Goal: Information Seeking & Learning: Understand process/instructions

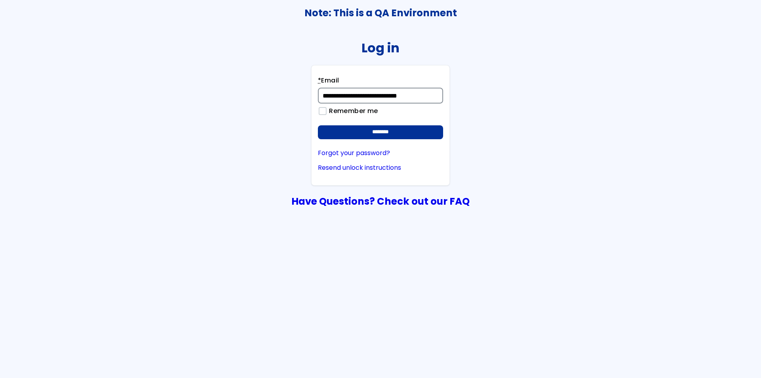
type input "**********"
click at [318, 125] on input "********" at bounding box center [380, 132] width 125 height 14
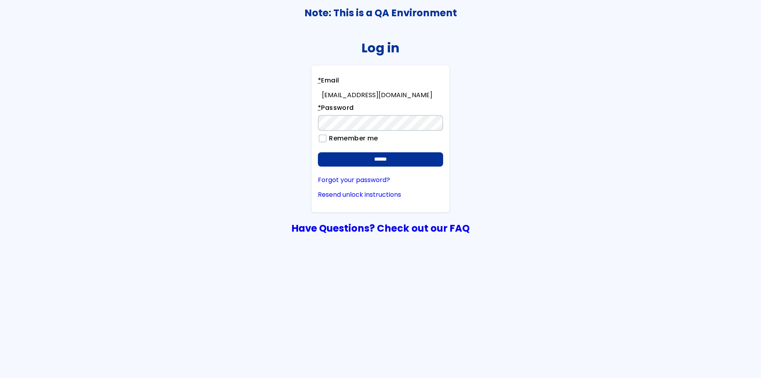
click at [318, 152] on input "******" at bounding box center [380, 159] width 125 height 14
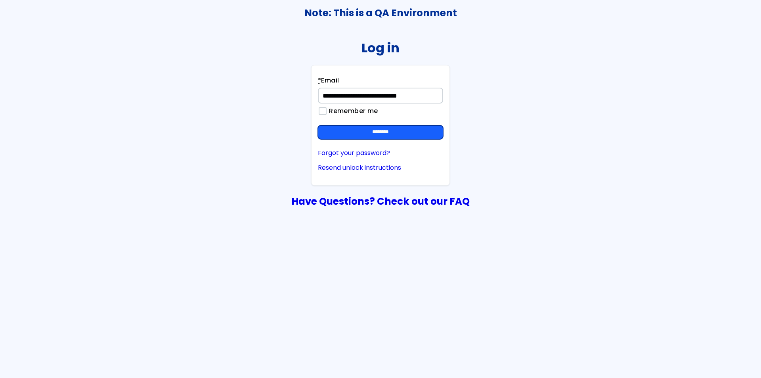
click at [386, 132] on input "********" at bounding box center [380, 132] width 125 height 14
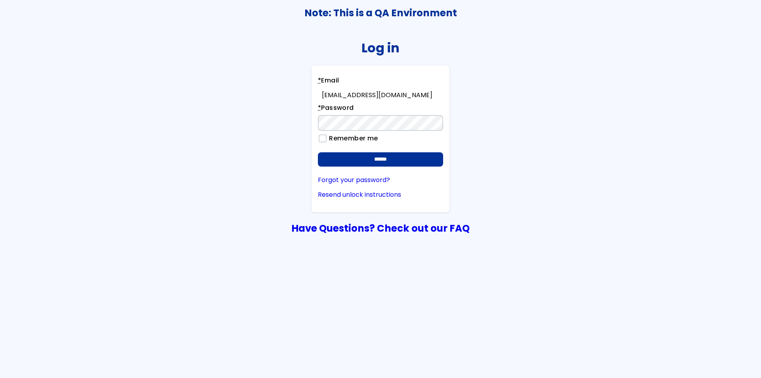
click at [318, 152] on input "******" at bounding box center [380, 159] width 125 height 14
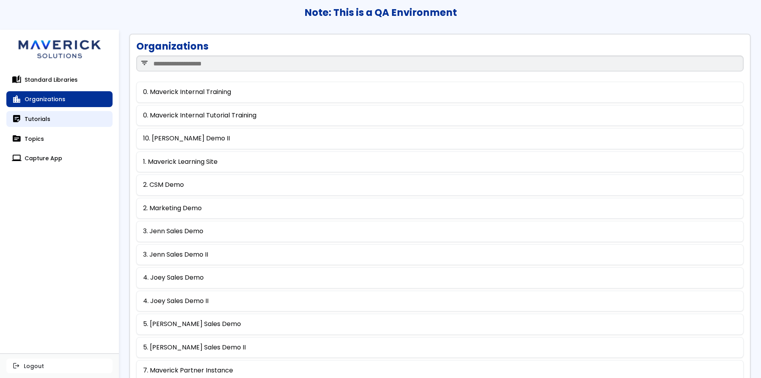
click at [72, 116] on link "sticky_note_2 Tutorials" at bounding box center [59, 119] width 106 height 16
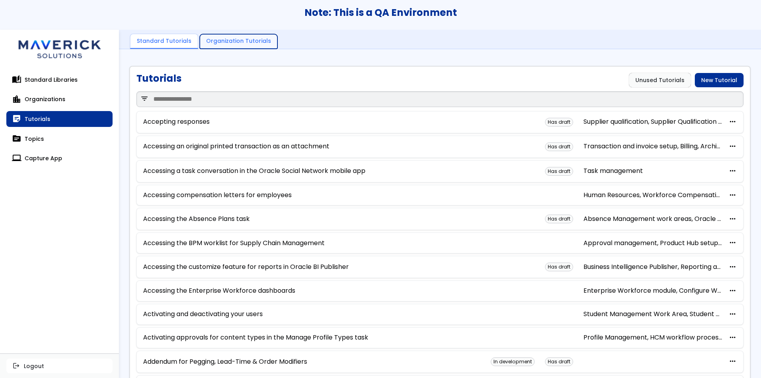
click at [256, 41] on link "Organization Tutorials" at bounding box center [239, 41] width 78 height 15
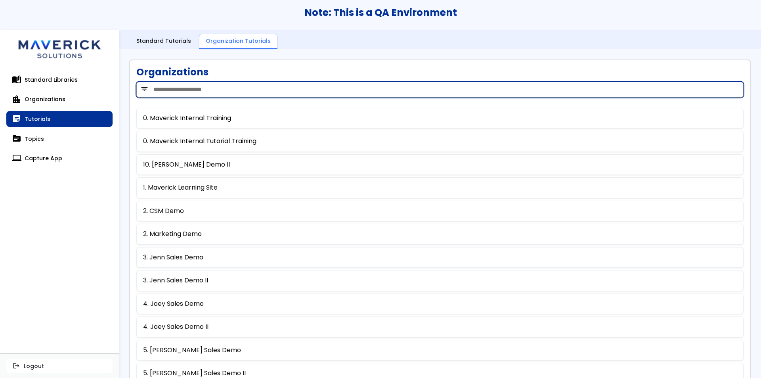
click at [257, 88] on input "search" at bounding box center [439, 90] width 607 height 16
type input "***"
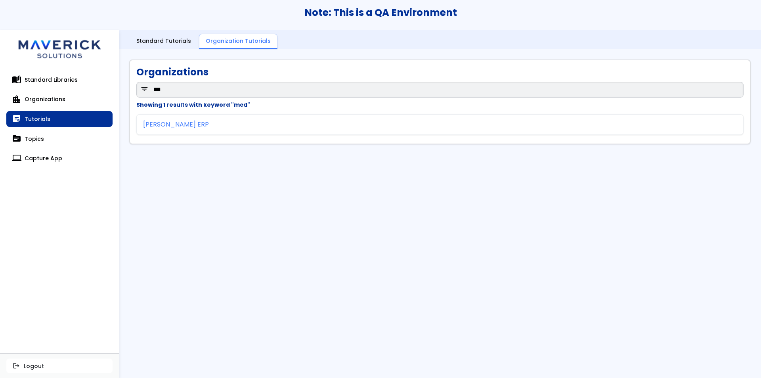
click at [164, 127] on link "McDonald's ERP" at bounding box center [176, 124] width 66 height 7
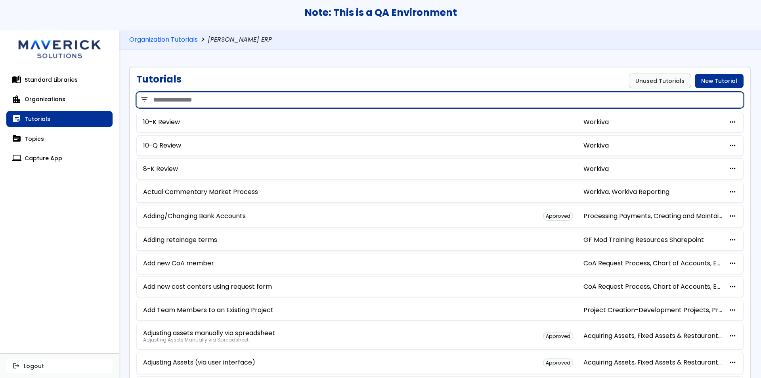
click at [218, 104] on input "search" at bounding box center [439, 100] width 607 height 16
type input "**********"
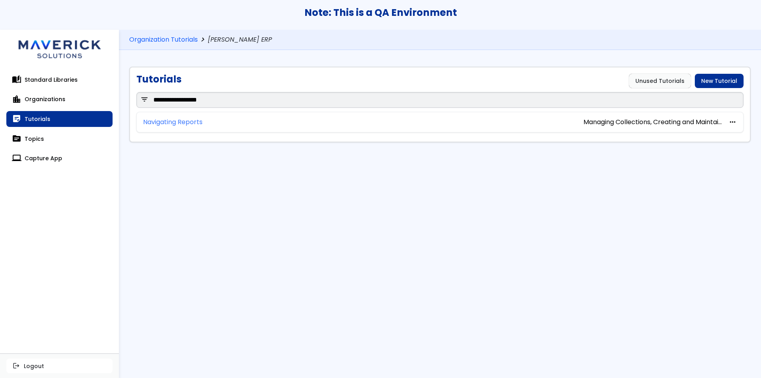
click at [194, 122] on link "Navigating Reports" at bounding box center [172, 121] width 59 height 7
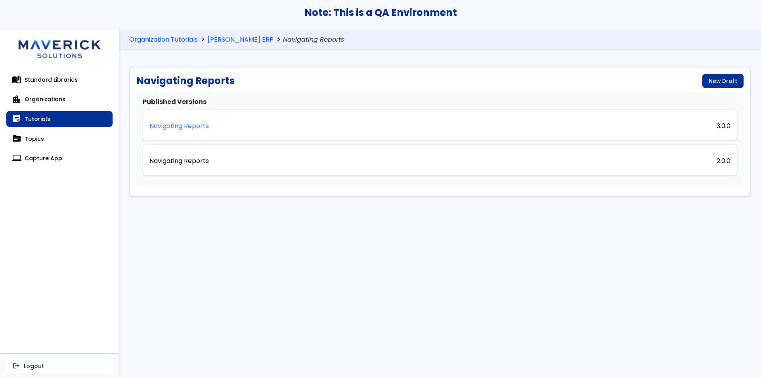
click at [195, 125] on p "Navigating Reports" at bounding box center [178, 125] width 59 height 7
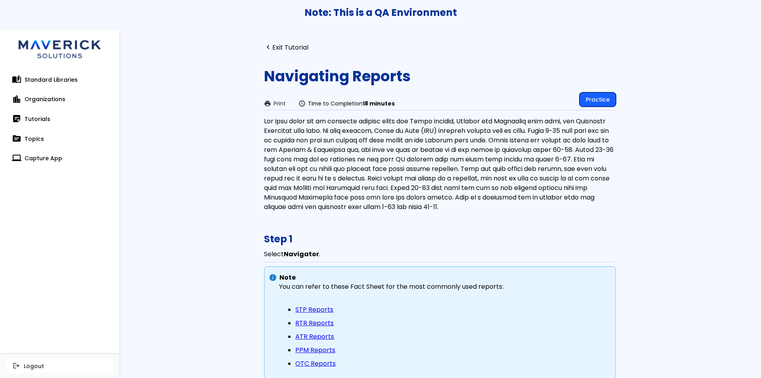
click at [599, 100] on link "Practice" at bounding box center [597, 99] width 36 height 14
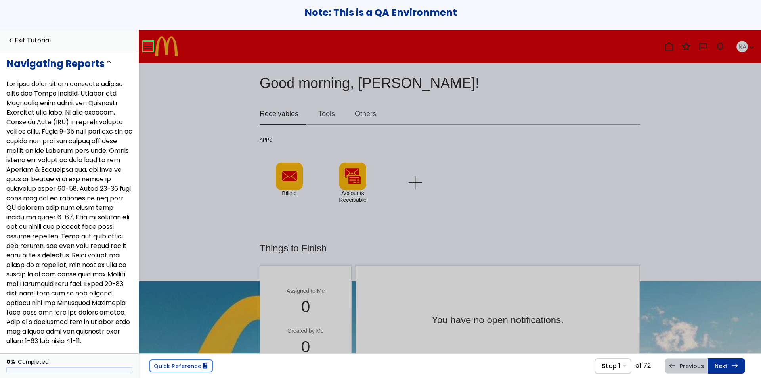
click at [147, 45] on link at bounding box center [148, 46] width 16 height 16
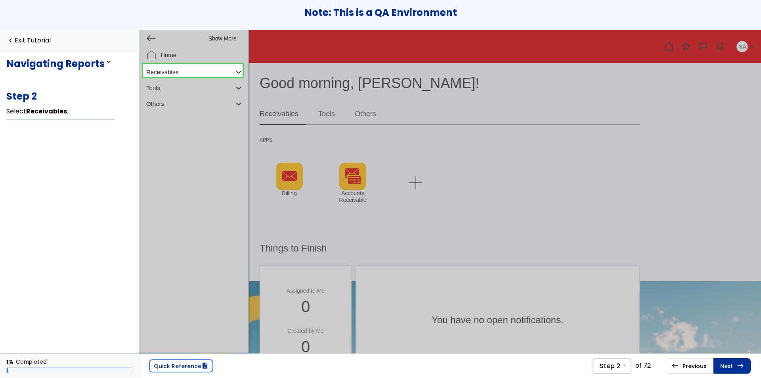
click at [184, 70] on link at bounding box center [192, 70] width 99 height 16
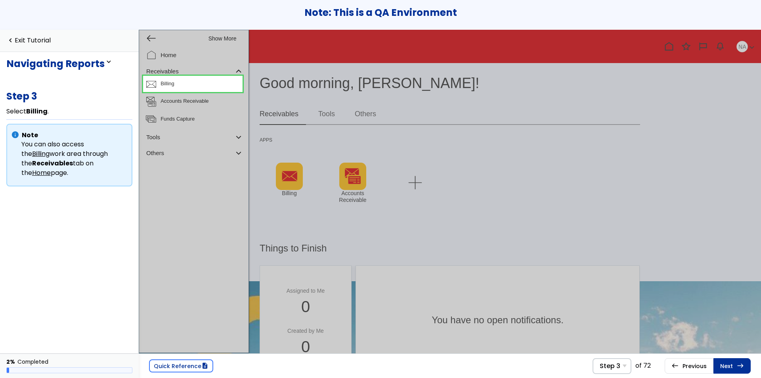
click at [195, 88] on link at bounding box center [192, 84] width 99 height 16
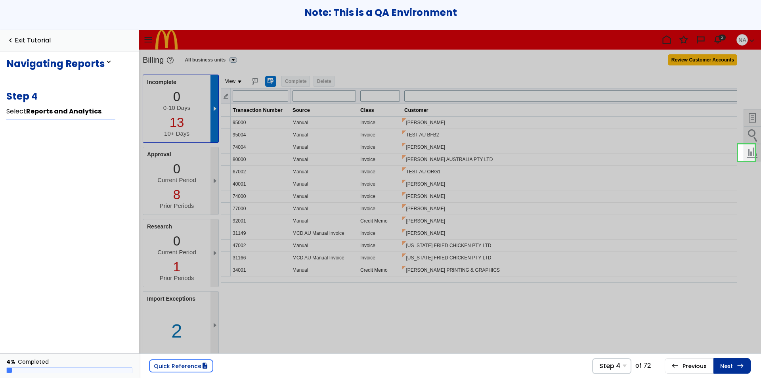
click at [748, 152] on link at bounding box center [746, 152] width 17 height 17
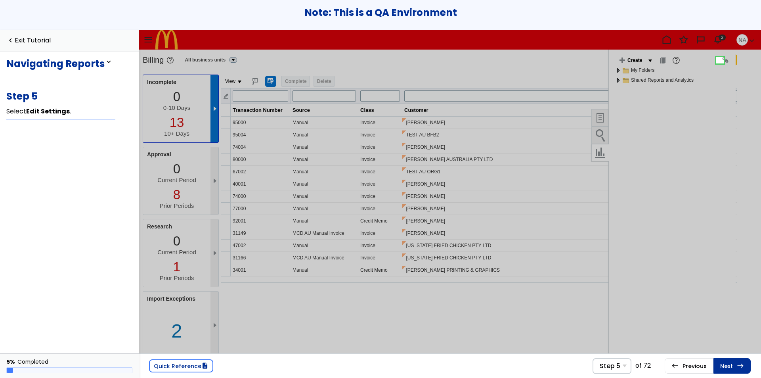
scroll to position [1, 0]
click at [717, 58] on link at bounding box center [720, 59] width 16 height 16
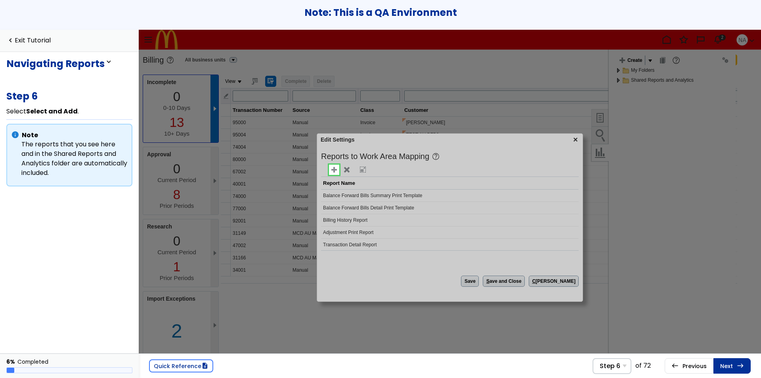
click at [334, 170] on link at bounding box center [334, 170] width 16 height 16
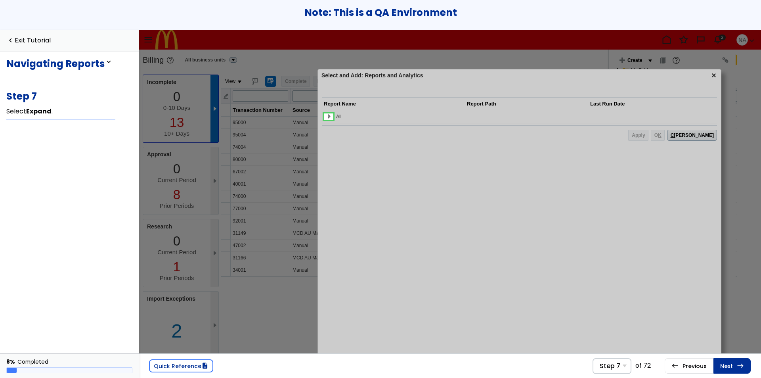
click at [330, 115] on link at bounding box center [328, 117] width 16 height 16
click at [338, 129] on link at bounding box center [338, 130] width 16 height 16
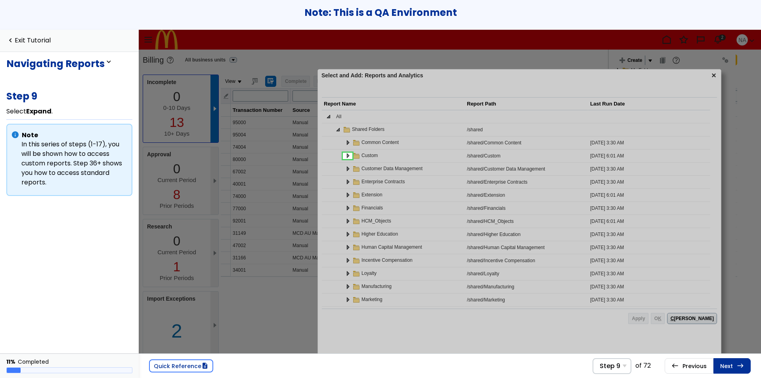
click at [347, 154] on link at bounding box center [347, 156] width 16 height 16
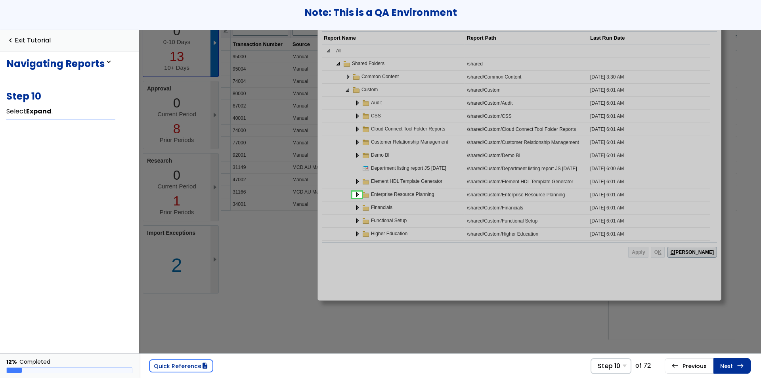
scroll to position [51, 0]
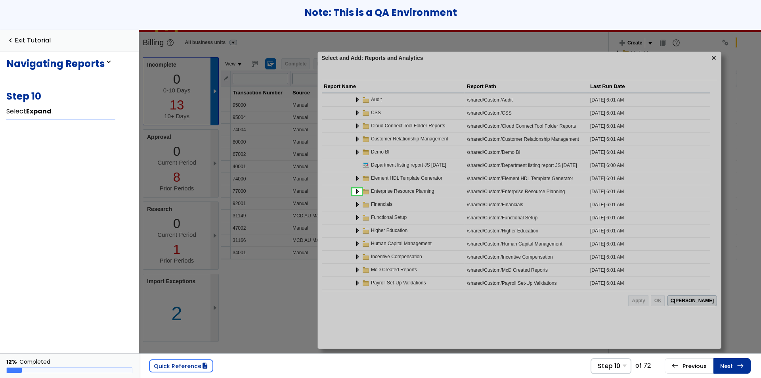
click at [358, 190] on link at bounding box center [357, 191] width 16 height 16
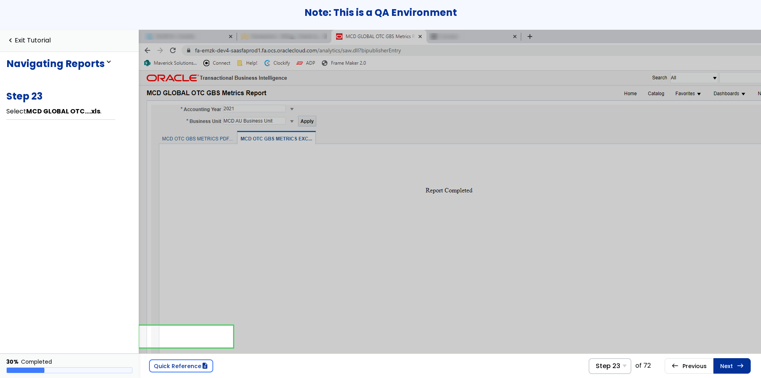
scroll to position [99, 0]
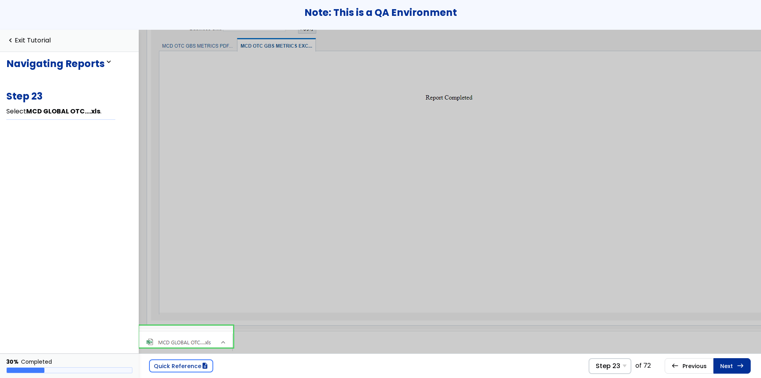
click at [204, 335] on link at bounding box center [186, 336] width 94 height 22
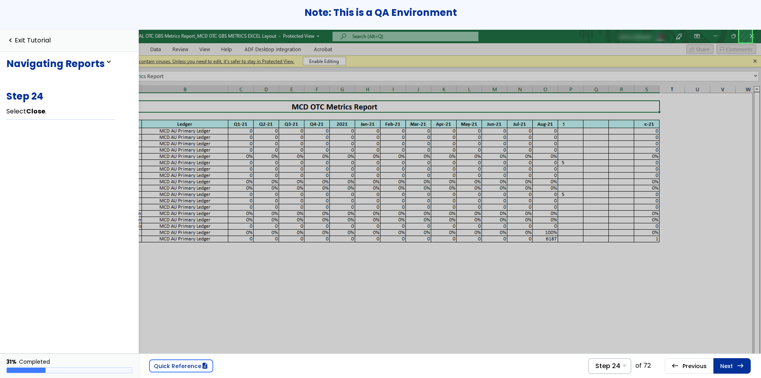
scroll to position [0, 145]
click at [748, 34] on link at bounding box center [745, 36] width 16 height 16
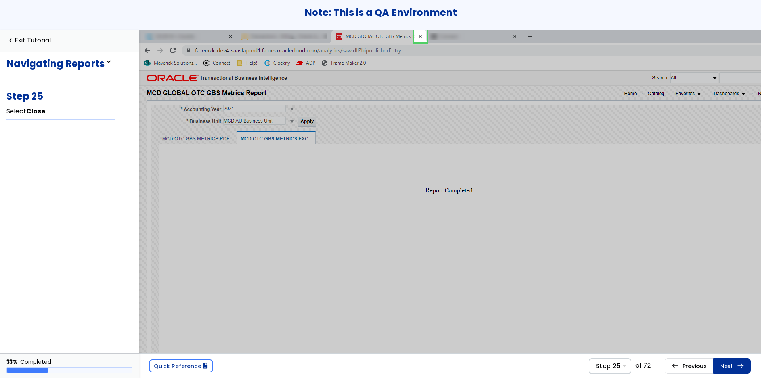
click at [420, 34] on link at bounding box center [420, 36] width 16 height 16
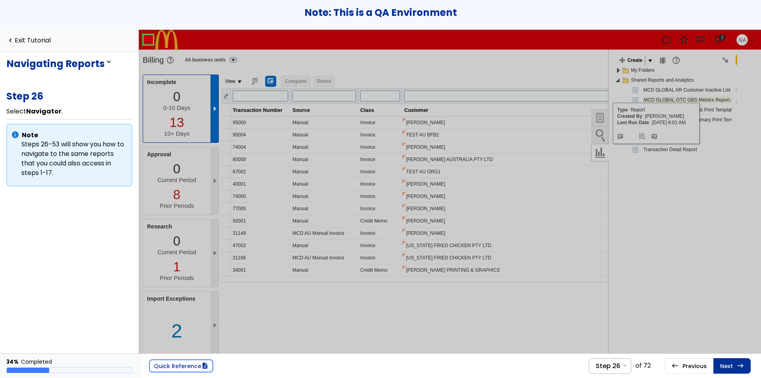
click at [144, 37] on link at bounding box center [148, 40] width 16 height 16
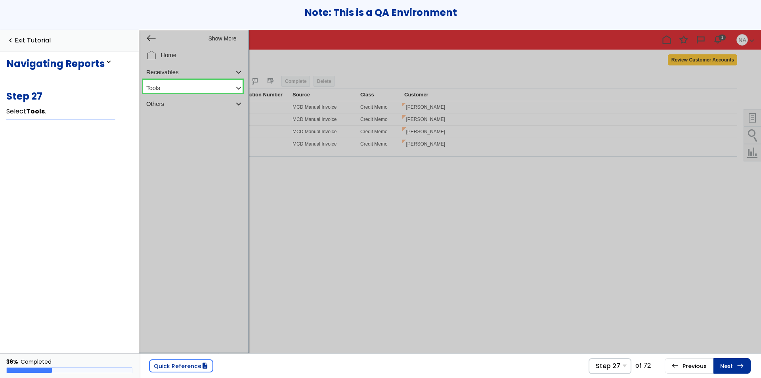
click at [179, 86] on link at bounding box center [192, 86] width 99 height 16
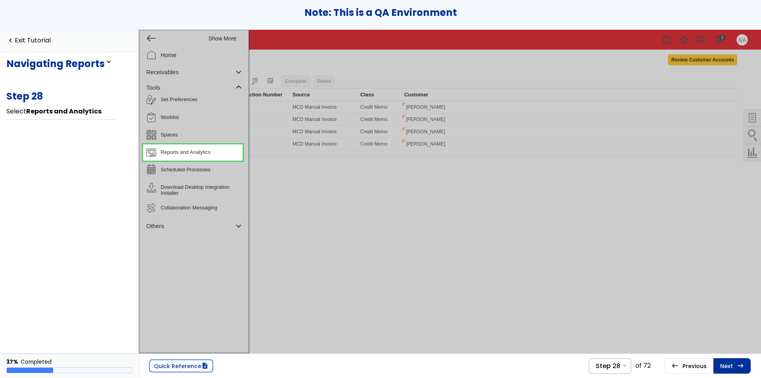
click at [194, 150] on link at bounding box center [192, 152] width 99 height 16
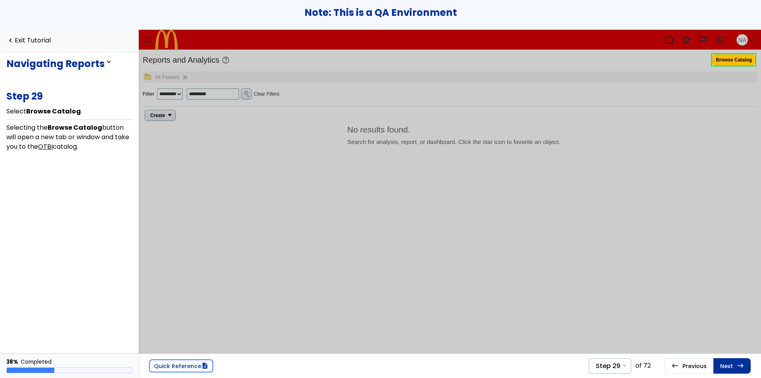
scroll to position [2, 0]
click at [727, 59] on link at bounding box center [733, 58] width 43 height 16
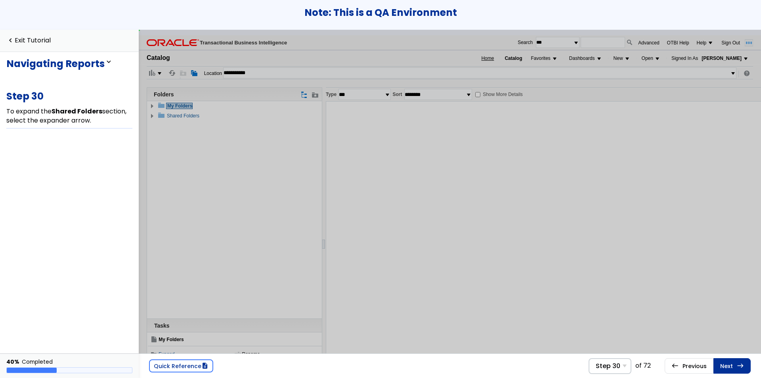
click at [173, 108] on span "My Folders" at bounding box center [179, 105] width 27 height 6
click at [153, 105] on img at bounding box center [152, 106] width 10 height 6
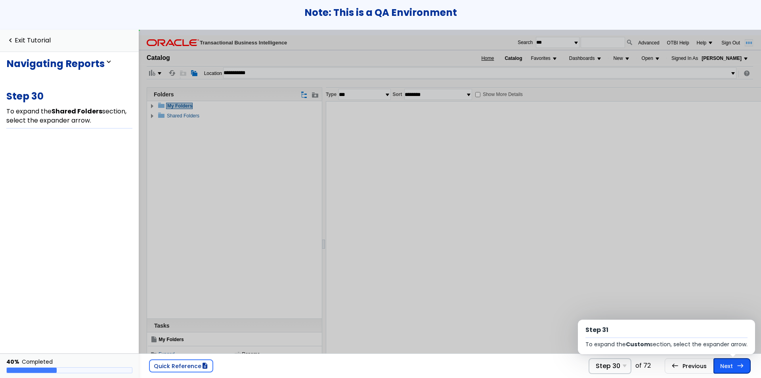
click at [727, 366] on link "Next east Step 31 To expand the Custom section, select the expander arrow." at bounding box center [731, 365] width 37 height 15
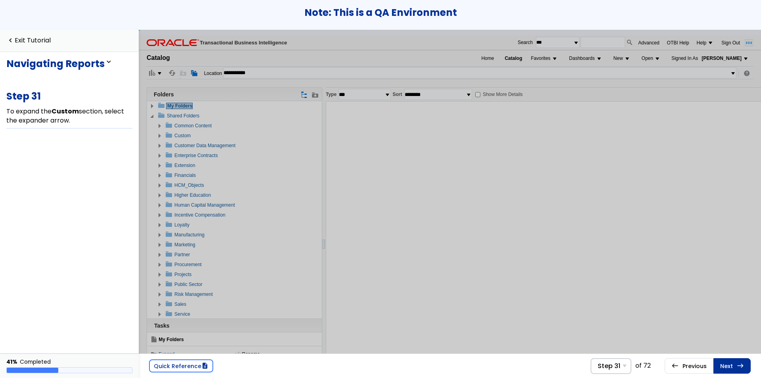
click at [157, 135] on img at bounding box center [159, 135] width 10 height 6
click at [725, 360] on link "Next east Step 32 To expand the Enterprise Resource Planning section, select th…" at bounding box center [731, 365] width 37 height 15
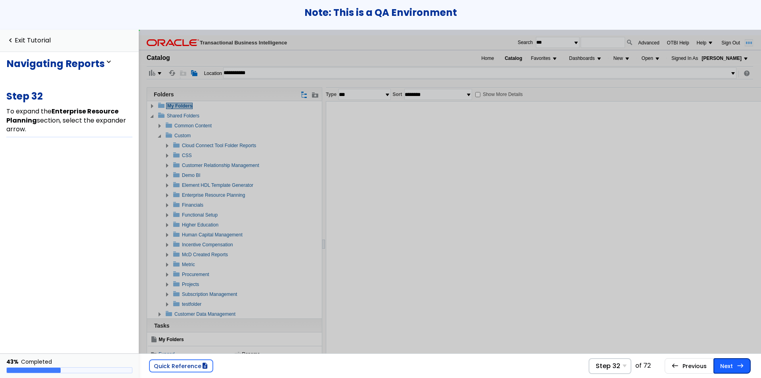
click at [726, 360] on link "Next east Step 33 To expand the Reports section, select the expander arrow." at bounding box center [731, 365] width 37 height 15
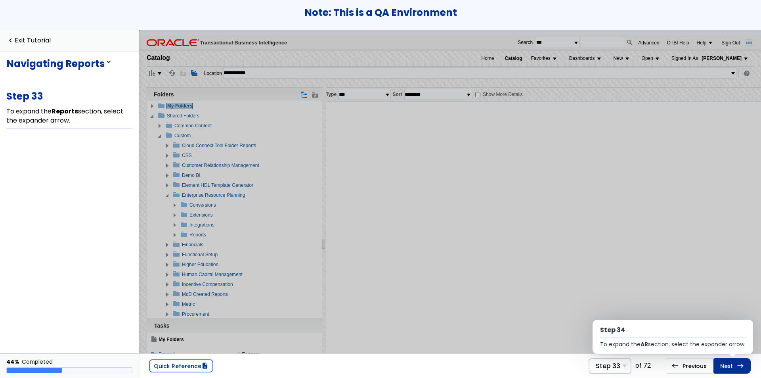
click at [726, 360] on link "Next east Step 34 To expand the AR section, select the expander arrow." at bounding box center [731, 365] width 37 height 15
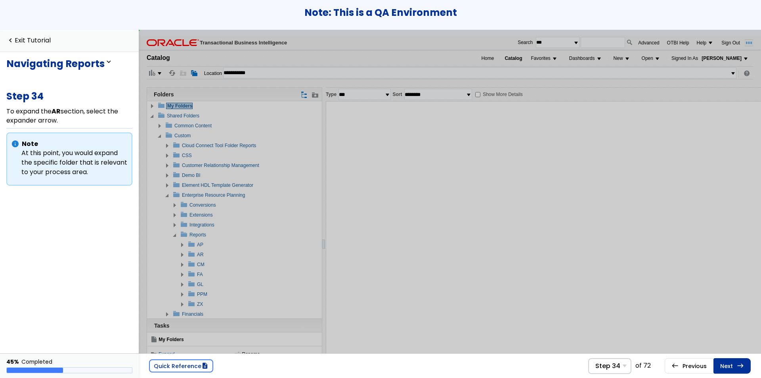
click at [726, 360] on link "Next east Step 35 To expand the Global section, select the expander arrow." at bounding box center [731, 365] width 37 height 15
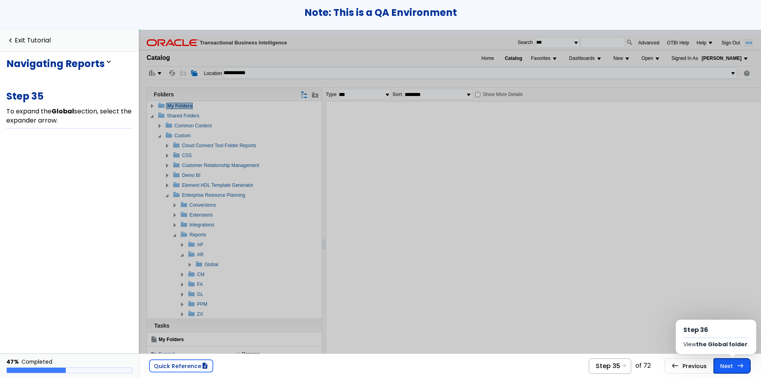
click at [726, 360] on link "Next east Step 36 View the Global folder ." at bounding box center [731, 365] width 37 height 15
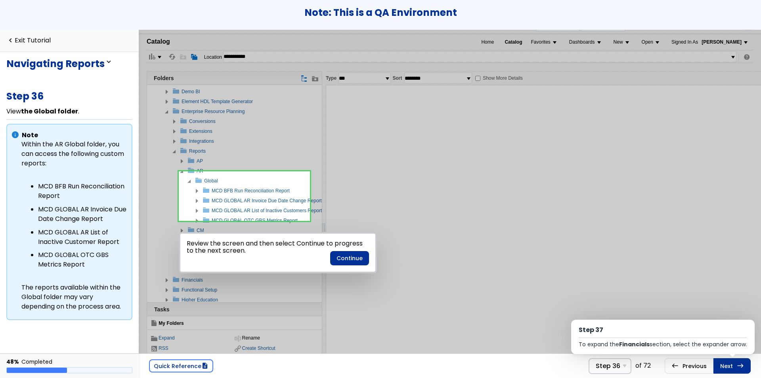
scroll to position [78, 6]
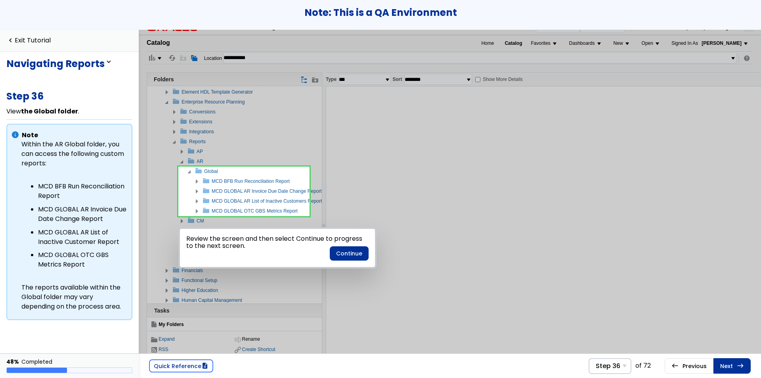
click at [237, 181] on div at bounding box center [277, 247] width 277 height 158
click at [340, 256] on button "Continue" at bounding box center [349, 253] width 39 height 14
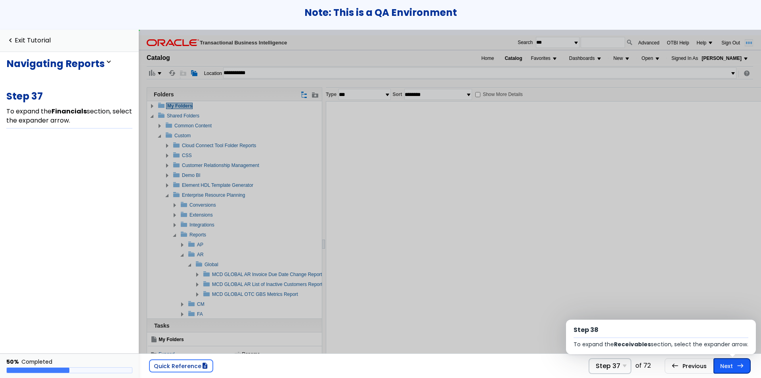
click at [722, 363] on link "Next east Step 38 To expand the Receivables section, select the expander arrow." at bounding box center [731, 365] width 37 height 15
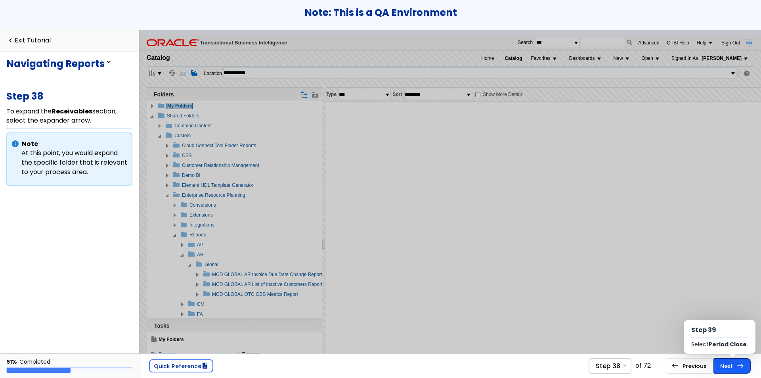
click at [720, 364] on link "Next east Step 39 Select Period Close ." at bounding box center [731, 365] width 37 height 15
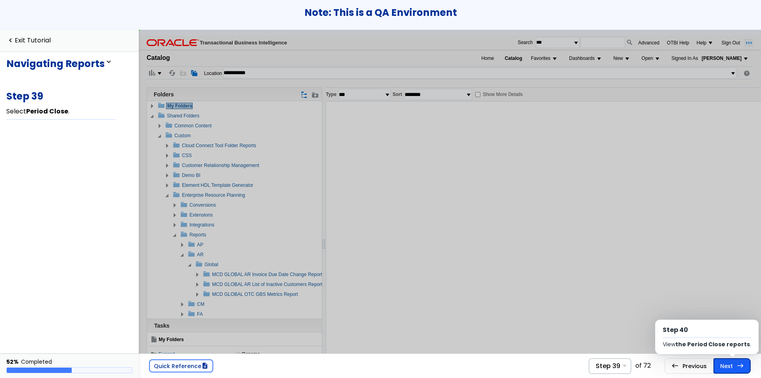
click at [721, 364] on link "Next east Step 40 View the Period Close reports ." at bounding box center [731, 365] width 37 height 15
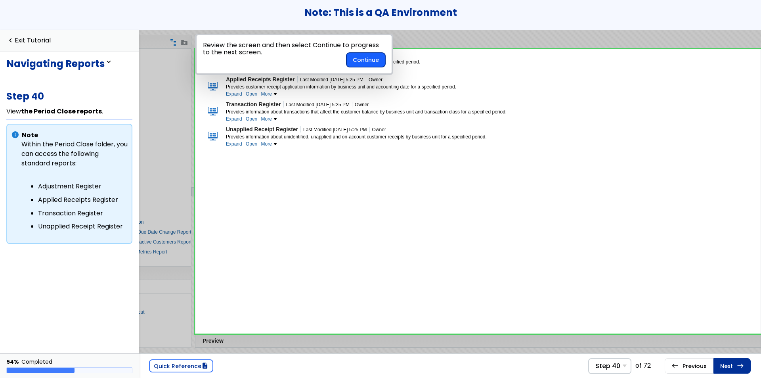
click at [359, 55] on button "Continue" at bounding box center [365, 60] width 39 height 14
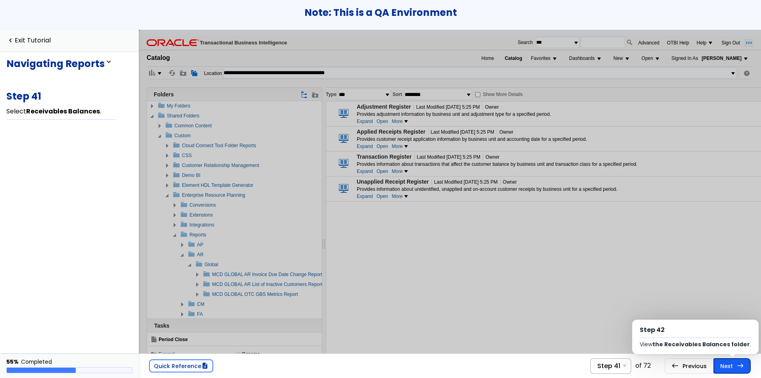
click at [726, 361] on link "Next east Step 42 View the Receivables Balances folder ." at bounding box center [731, 365] width 37 height 15
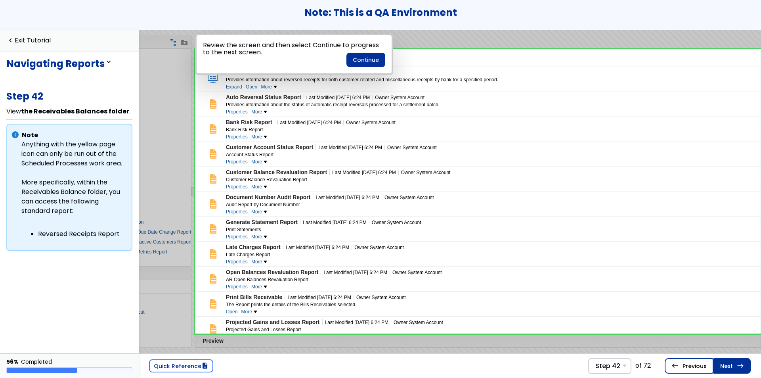
click at [688, 370] on link "west Previous Step 41 Select Receivables Balances ." at bounding box center [688, 365] width 49 height 15
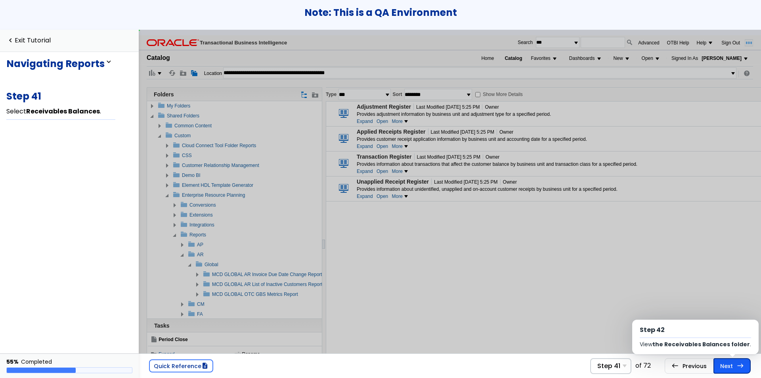
click at [728, 369] on link "Next east Step 42 View the Receivables Balances folder ." at bounding box center [731, 365] width 37 height 15
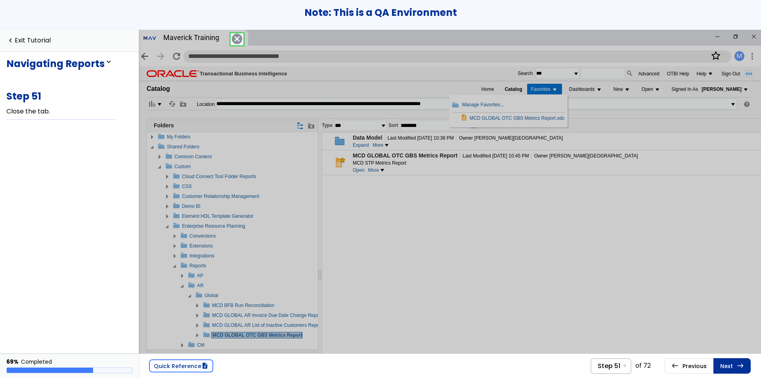
click at [237, 39] on span "cancel" at bounding box center [236, 38] width 11 height 11
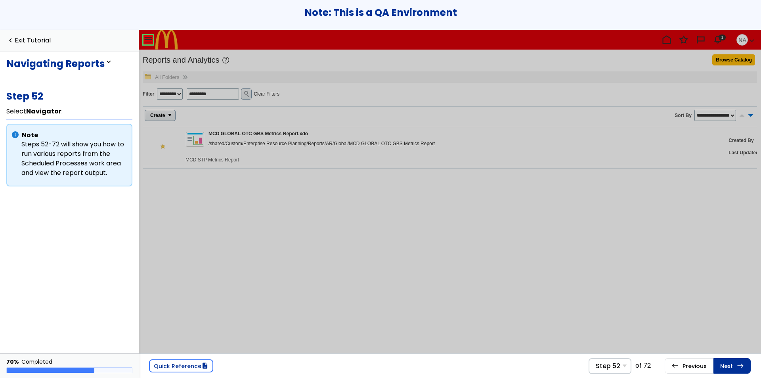
click at [149, 40] on link at bounding box center [148, 40] width 16 height 16
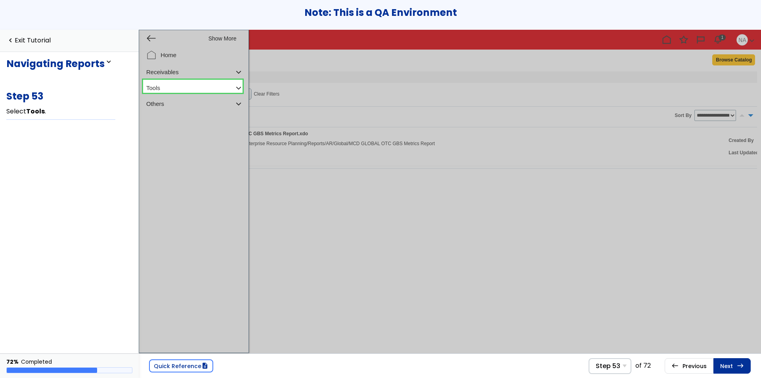
click at [181, 86] on link at bounding box center [192, 86] width 99 height 16
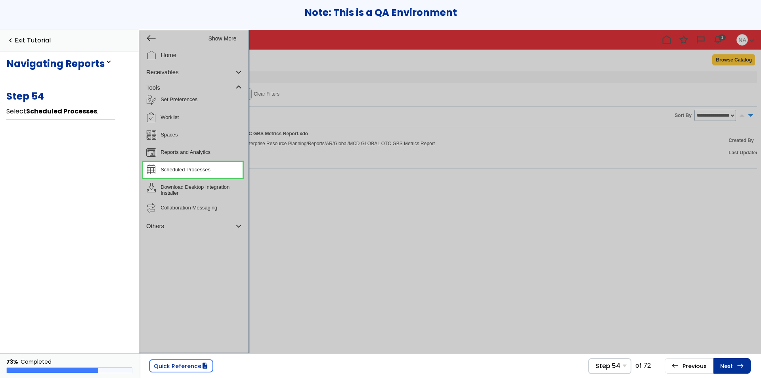
click at [206, 168] on link at bounding box center [192, 170] width 99 height 16
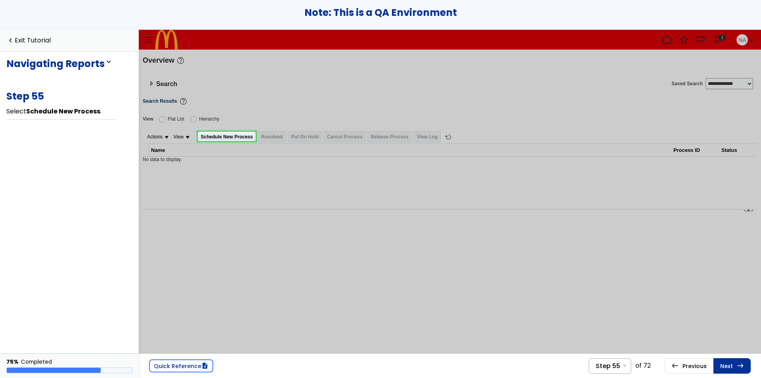
click at [219, 135] on link at bounding box center [227, 136] width 58 height 16
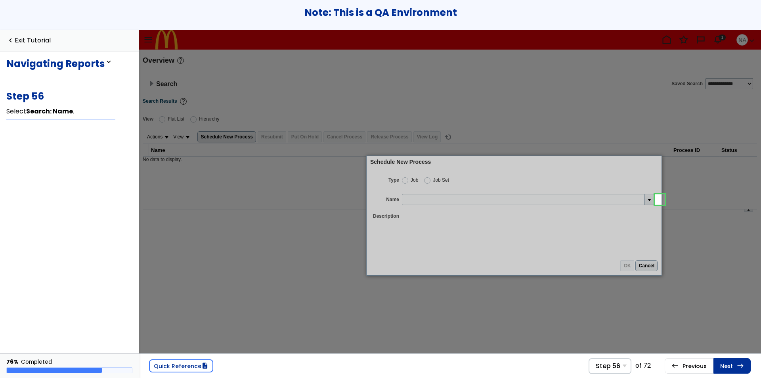
scroll to position [2, 0]
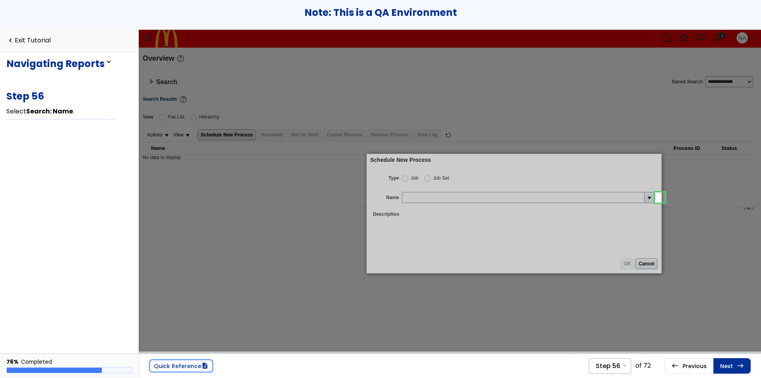
click at [662, 198] on link at bounding box center [660, 197] width 16 height 16
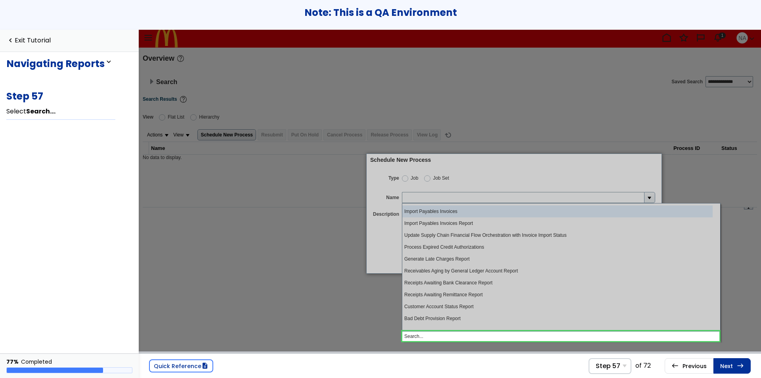
click at [459, 338] on link at bounding box center [560, 336] width 317 height 16
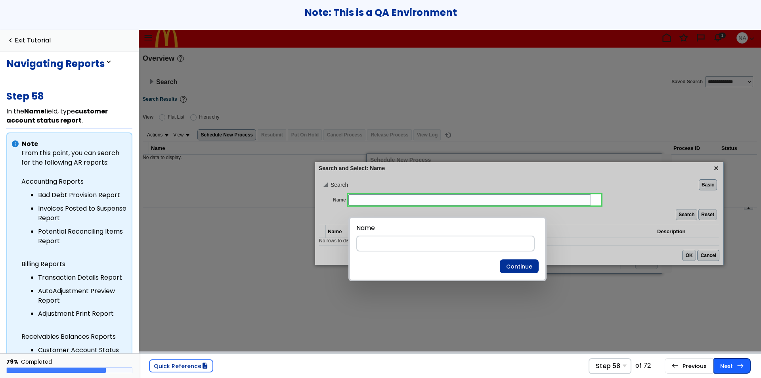
click at [730, 363] on link "Next east Step 59 Select Search ." at bounding box center [731, 365] width 37 height 15
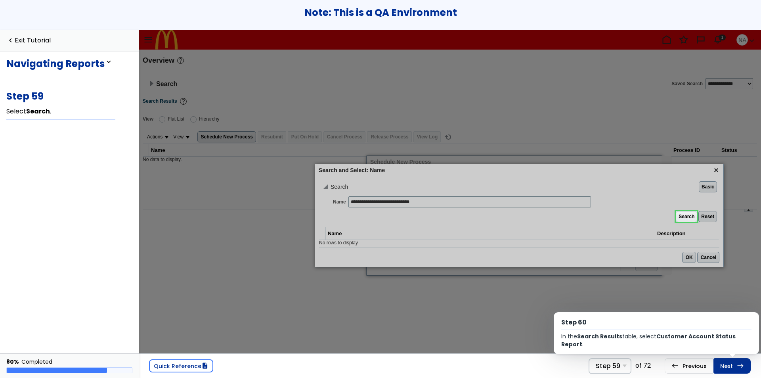
click at [730, 363] on link "Next east Step 60 In the Search Results table, select Customer Account Status R…" at bounding box center [731, 365] width 37 height 15
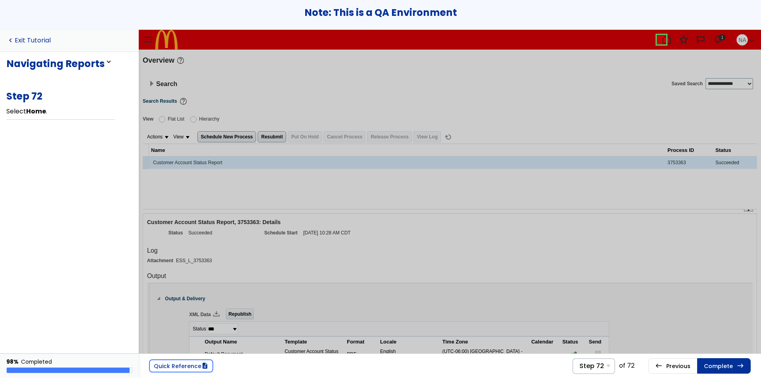
click at [22, 40] on link "navigate_before Exit Tutorial" at bounding box center [28, 41] width 44 height 8
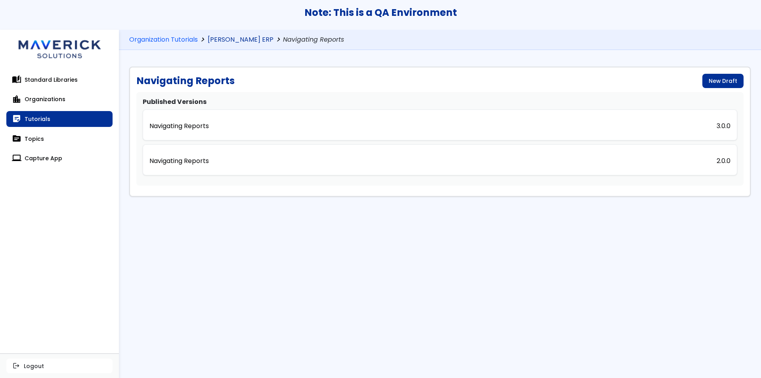
click at [244, 39] on link "[PERSON_NAME] ERP" at bounding box center [241, 40] width 66 height 8
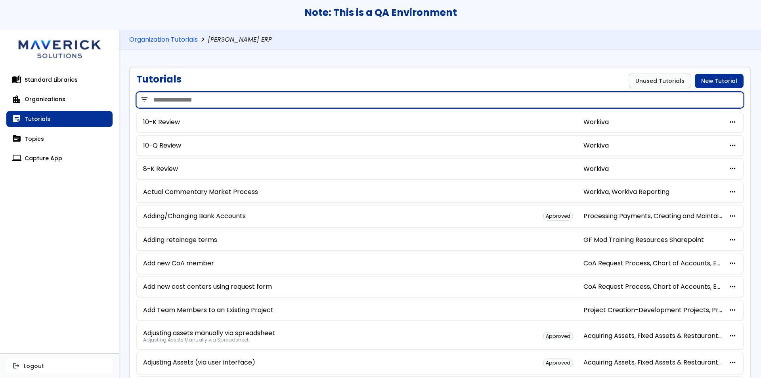
click at [326, 101] on input "search" at bounding box center [439, 100] width 607 height 16
type input "*"
type input "**********"
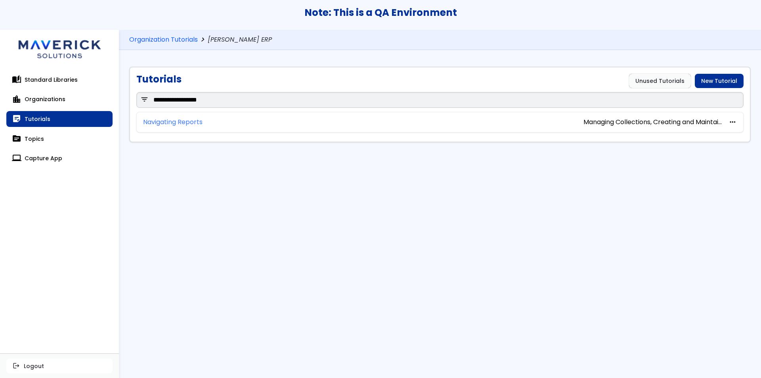
click at [193, 121] on link "Navigating Reports" at bounding box center [172, 121] width 59 height 7
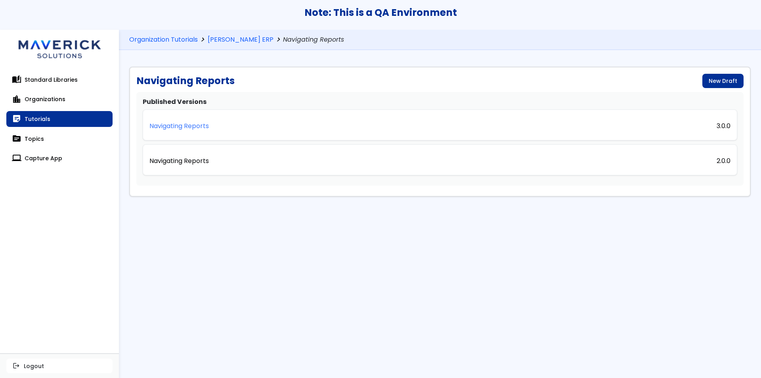
click at [193, 122] on p "Navigating Reports" at bounding box center [178, 125] width 59 height 7
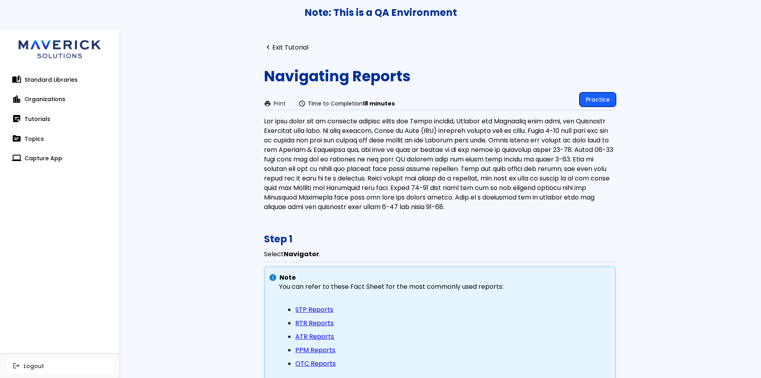
click at [592, 103] on link "Practice" at bounding box center [597, 99] width 36 height 14
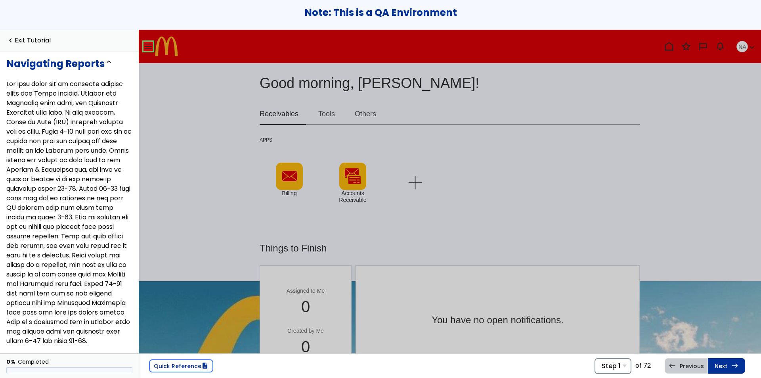
click at [605, 368] on span "Step 1" at bounding box center [610, 366] width 19 height 8
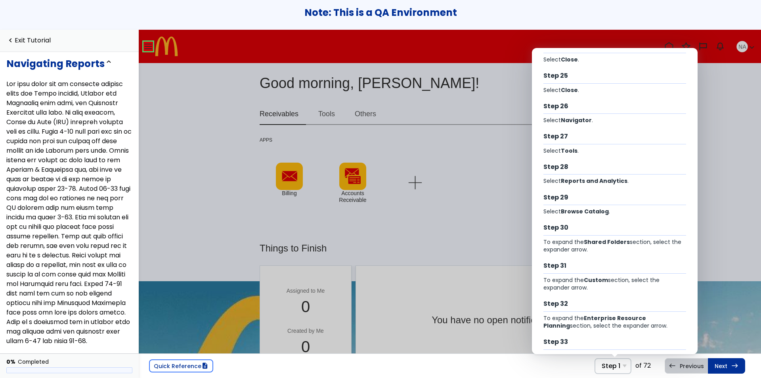
scroll to position [711, 0]
click at [599, 243] on b "Shared Folders" at bounding box center [607, 242] width 46 height 8
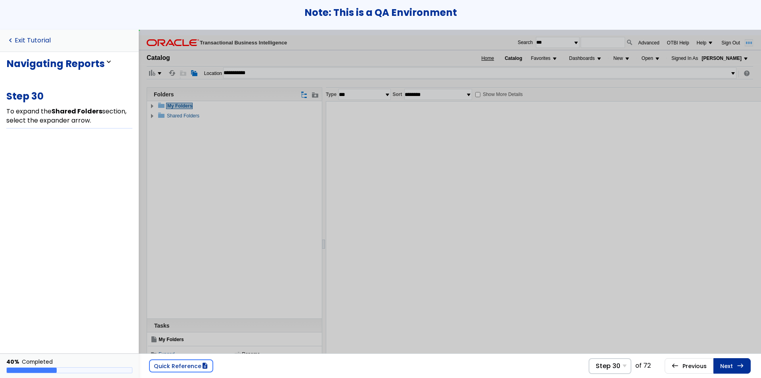
click at [40, 37] on link "navigate_before Exit Tutorial" at bounding box center [28, 41] width 44 height 8
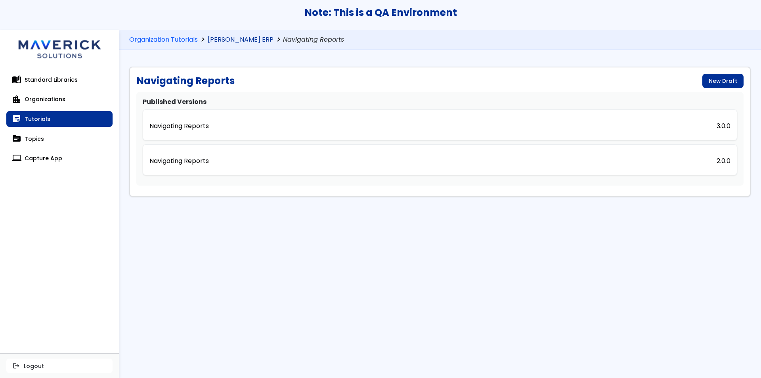
click at [230, 40] on link "[PERSON_NAME] ERP" at bounding box center [241, 40] width 66 height 8
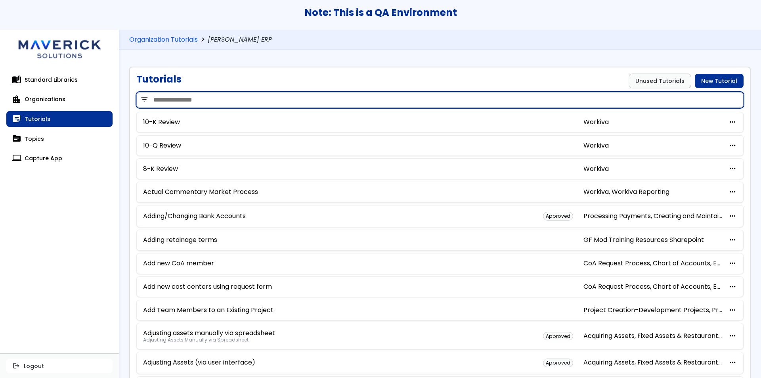
click at [254, 99] on input "search" at bounding box center [439, 100] width 607 height 16
type input "**********"
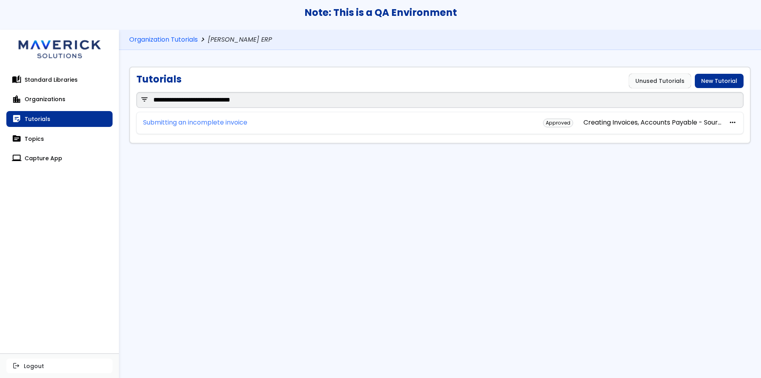
click at [222, 119] on link "Submitting an incomplete invoice" at bounding box center [195, 122] width 104 height 7
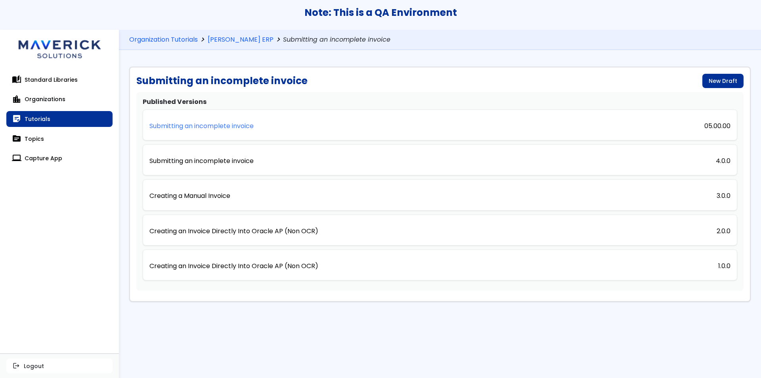
click at [221, 130] on p "Submitting an incomplete invoice" at bounding box center [201, 125] width 104 height 7
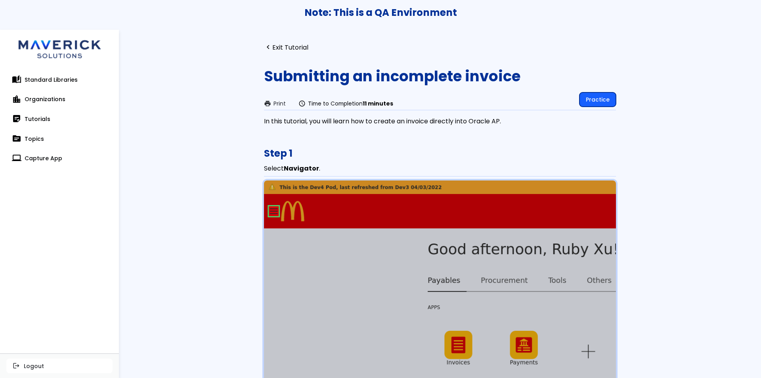
click at [596, 99] on link "Practice" at bounding box center [597, 99] width 36 height 14
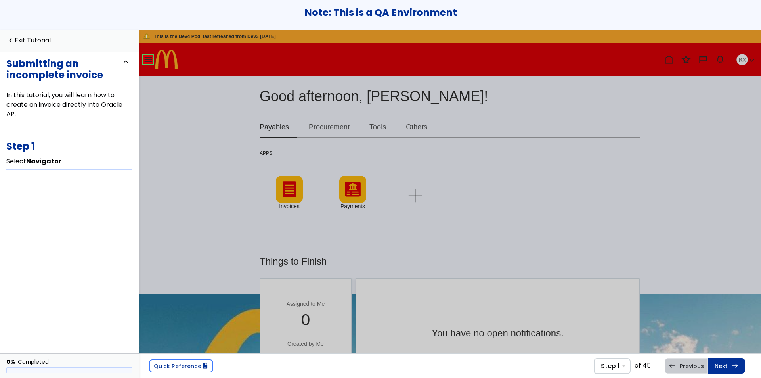
click at [153, 57] on link at bounding box center [148, 59] width 16 height 16
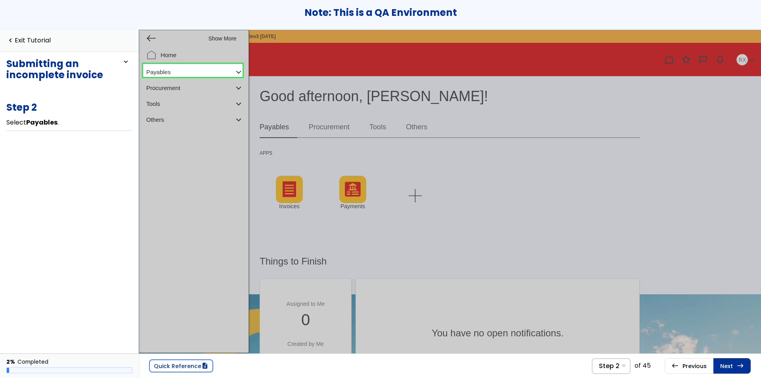
click at [175, 74] on link at bounding box center [192, 70] width 99 height 16
click at [180, 82] on link at bounding box center [192, 84] width 99 height 16
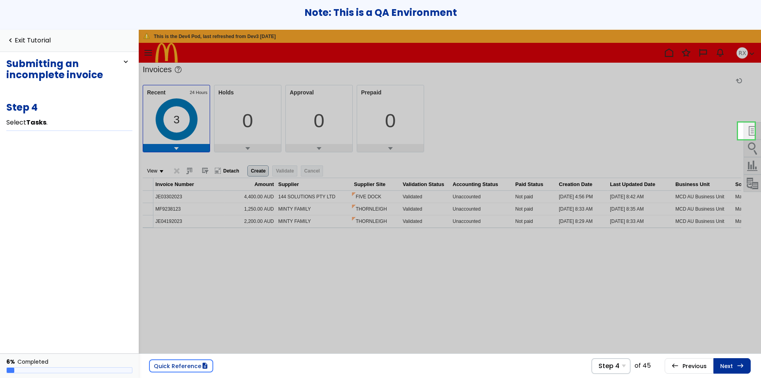
click at [749, 133] on link at bounding box center [746, 130] width 17 height 17
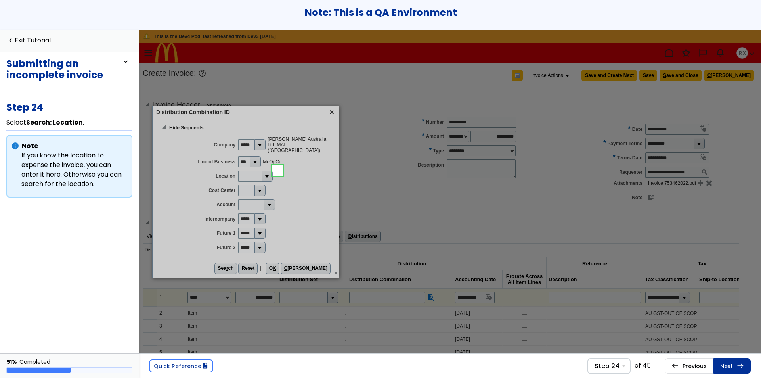
click at [279, 171] on link at bounding box center [277, 170] width 16 height 16
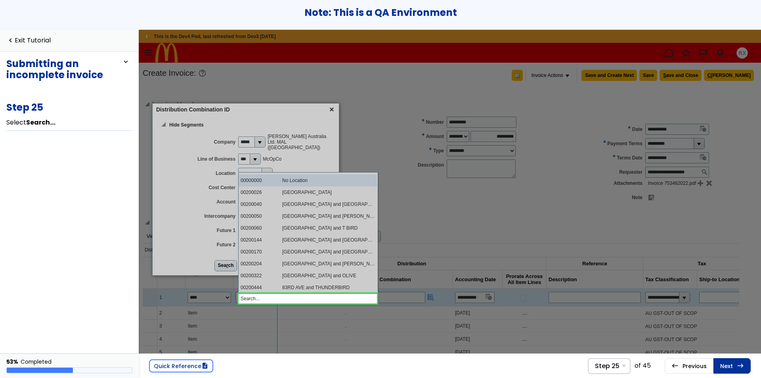
scroll to position [97, 0]
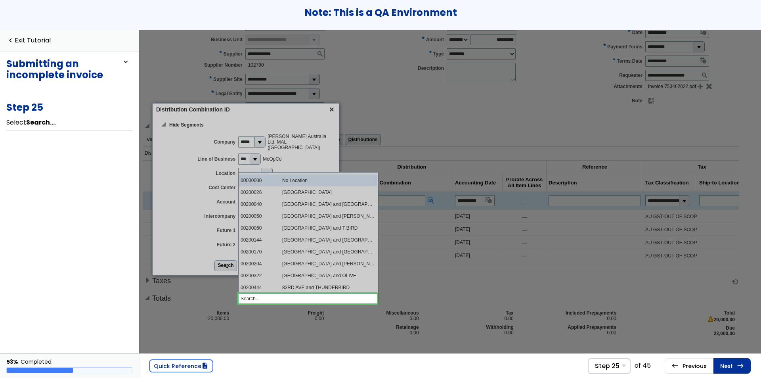
click at [250, 294] on link at bounding box center [307, 298] width 138 height 16
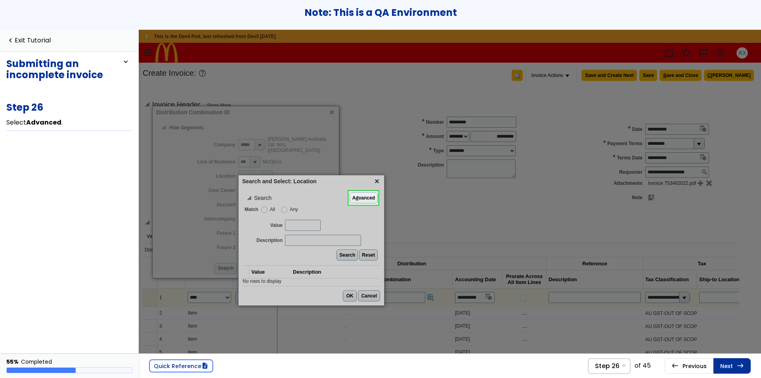
click at [367, 197] on link at bounding box center [363, 198] width 29 height 16
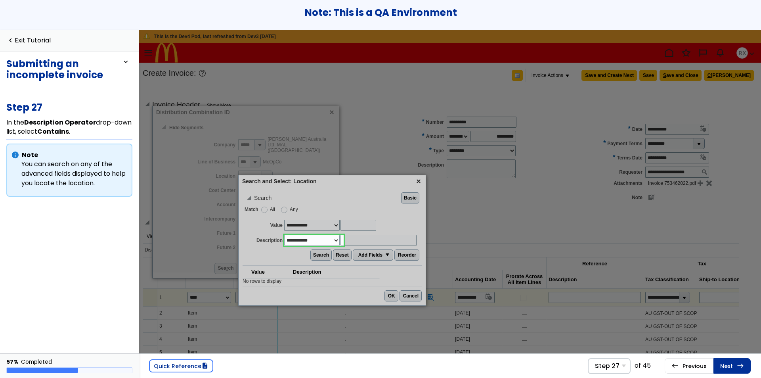
scroll to position [43, 0]
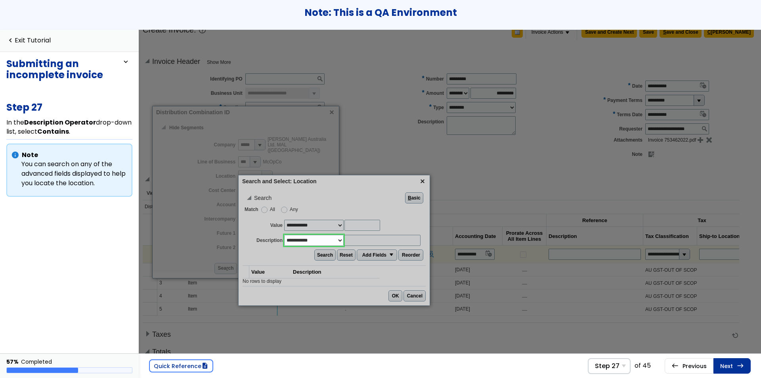
click at [334, 241] on select "**********" at bounding box center [313, 239] width 59 height 11
select select "********"
click at [284, 234] on select "**********" at bounding box center [313, 239] width 59 height 11
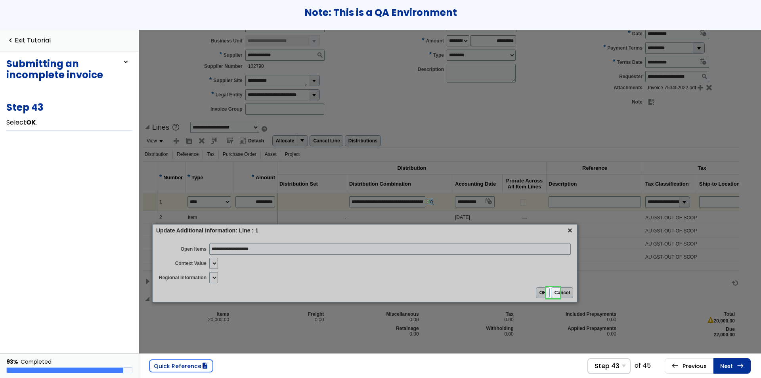
click at [555, 292] on link at bounding box center [553, 292] width 16 height 16
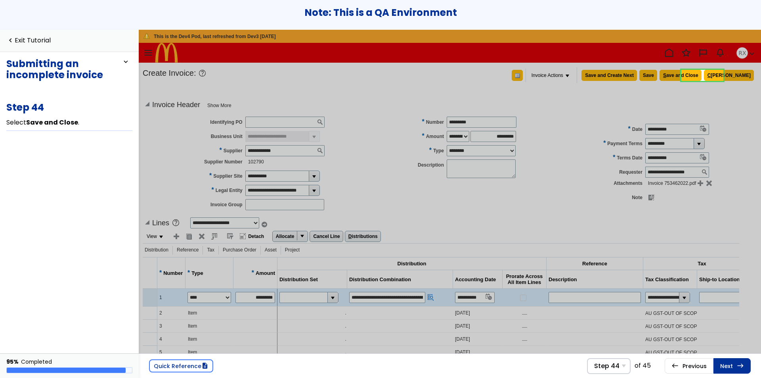
click at [709, 74] on link at bounding box center [702, 75] width 42 height 16
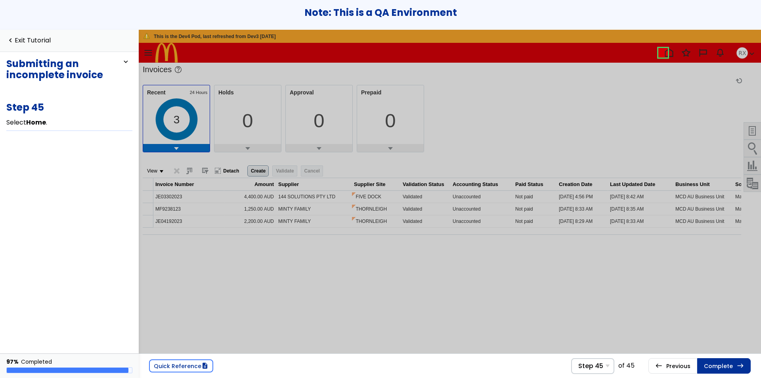
click at [661, 50] on link at bounding box center [663, 53] width 16 height 16
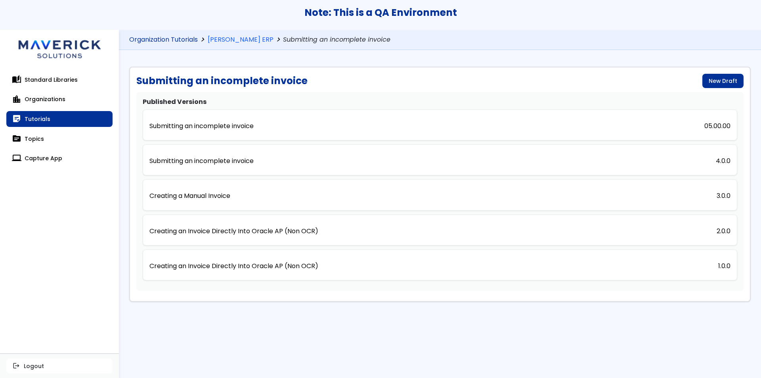
click at [192, 39] on link "Organization Tutorials" at bounding box center [163, 40] width 69 height 8
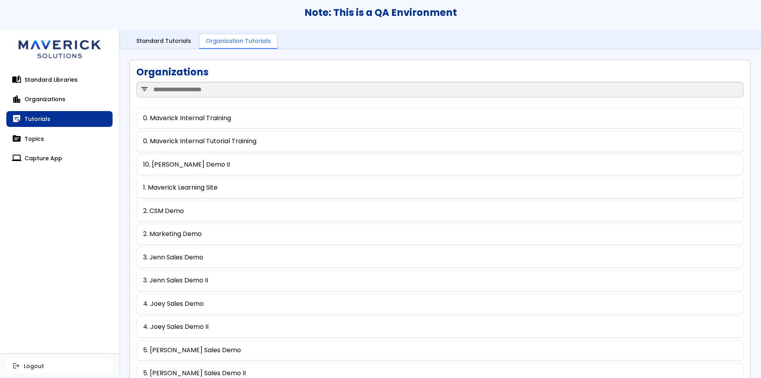
click at [196, 97] on div "filter_list" at bounding box center [439, 90] width 607 height 24
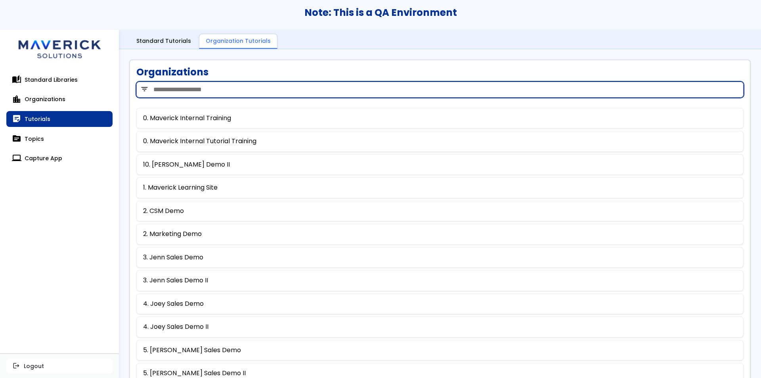
click at [195, 91] on input "search" at bounding box center [439, 90] width 607 height 16
type input "*"
type input "****"
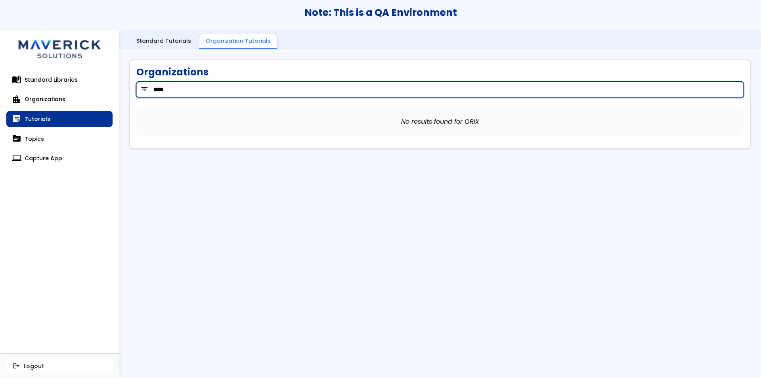
click at [195, 91] on input "****" at bounding box center [439, 90] width 607 height 16
type input "****"
click at [195, 91] on input "****" at bounding box center [439, 90] width 607 height 16
click at [199, 87] on input "****" at bounding box center [439, 90] width 607 height 16
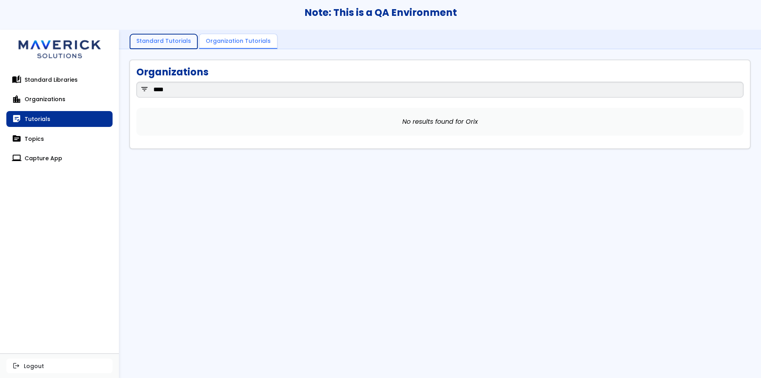
click at [170, 44] on link "Standard Tutorials" at bounding box center [163, 41] width 67 height 15
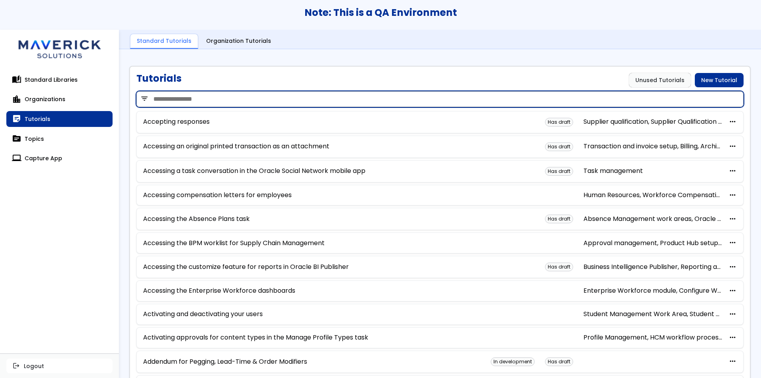
click at [200, 97] on input "search" at bounding box center [439, 99] width 607 height 16
type input "**********"
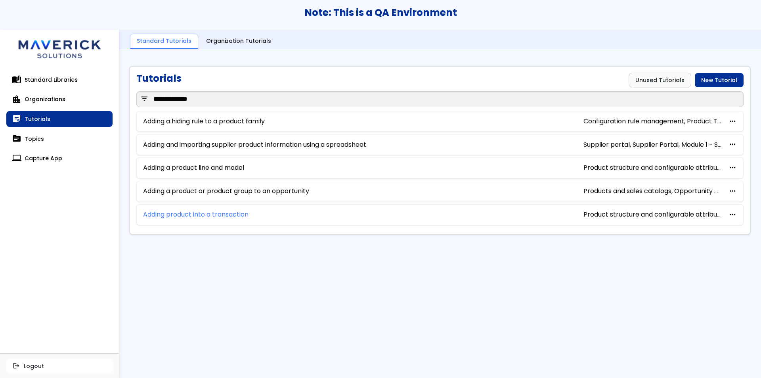
click at [228, 215] on link "Adding product into a transaction" at bounding box center [195, 214] width 105 height 7
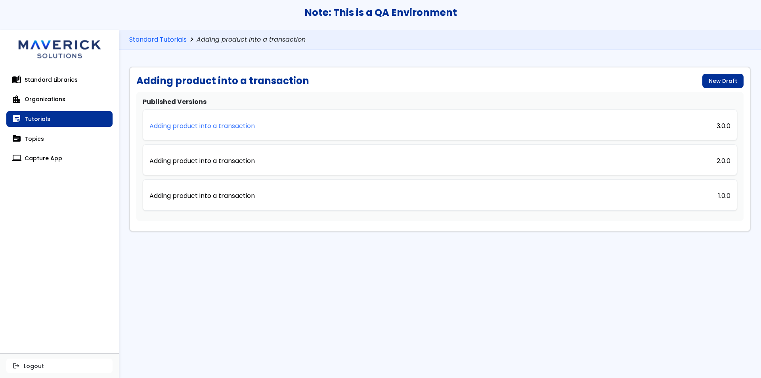
click at [243, 124] on p "Adding product into a transaction" at bounding box center [201, 125] width 105 height 7
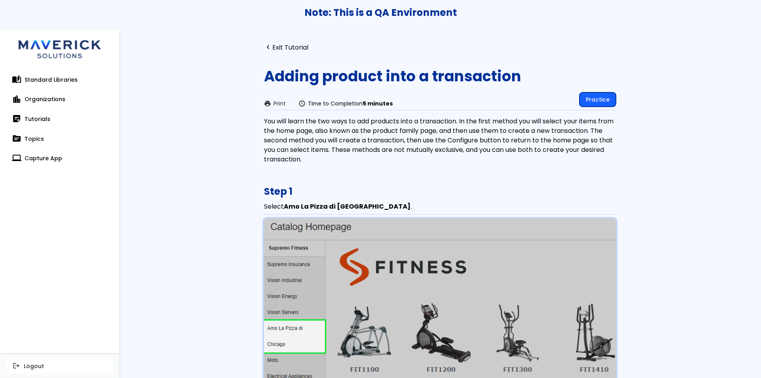
click at [585, 103] on link "Practice" at bounding box center [597, 99] width 36 height 14
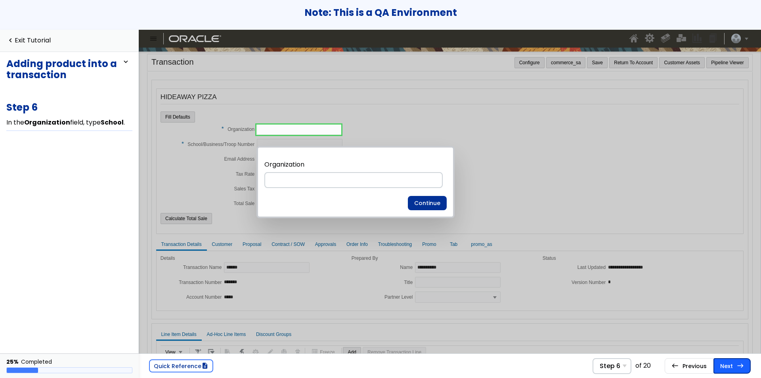
click at [731, 362] on link "Next east Step 7 In the School/Business/Troop Number field, type [GEOGRAPHIC_DA…" at bounding box center [731, 365] width 37 height 15
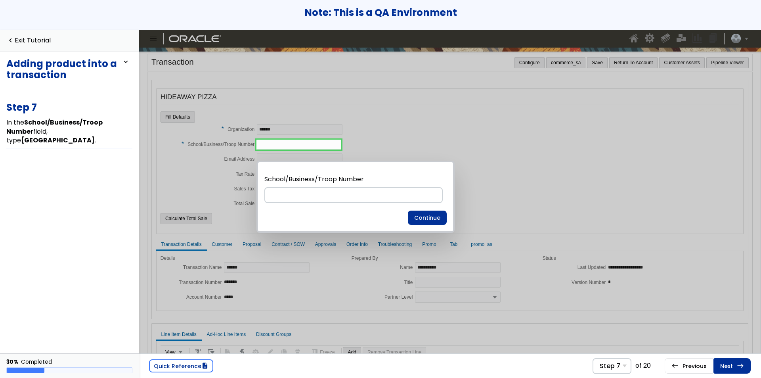
click at [731, 362] on link "Next east Step 8 Select Save ." at bounding box center [731, 365] width 37 height 15
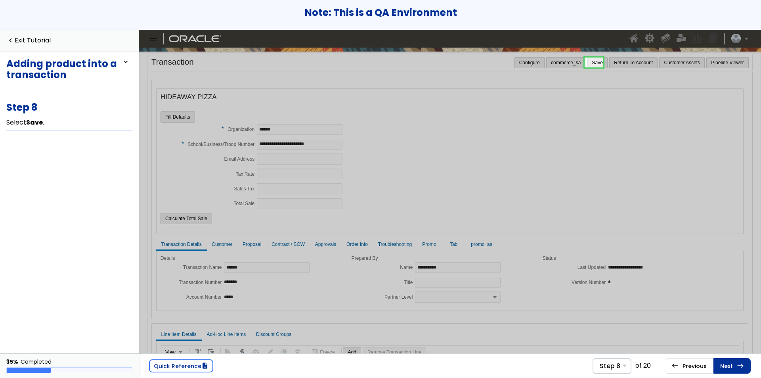
click at [591, 55] on link at bounding box center [593, 63] width 19 height 16
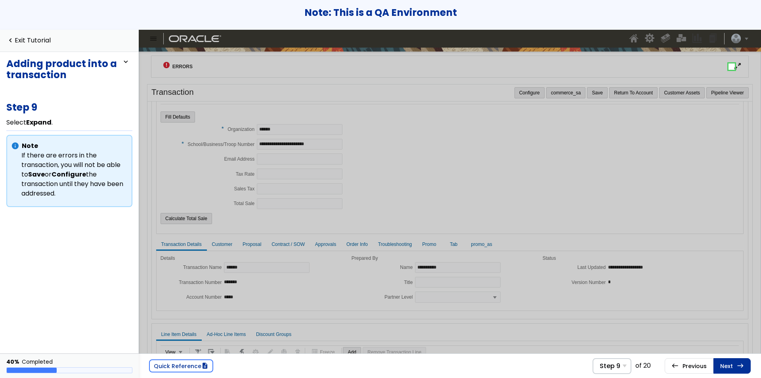
click at [732, 63] on link at bounding box center [731, 67] width 16 height 16
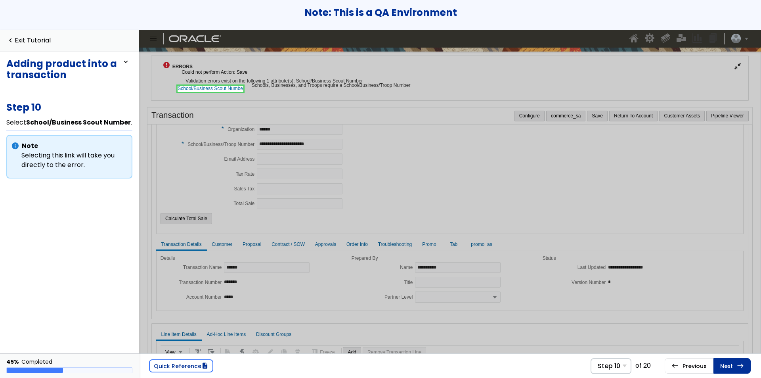
click at [234, 90] on link at bounding box center [209, 89] width 65 height 16
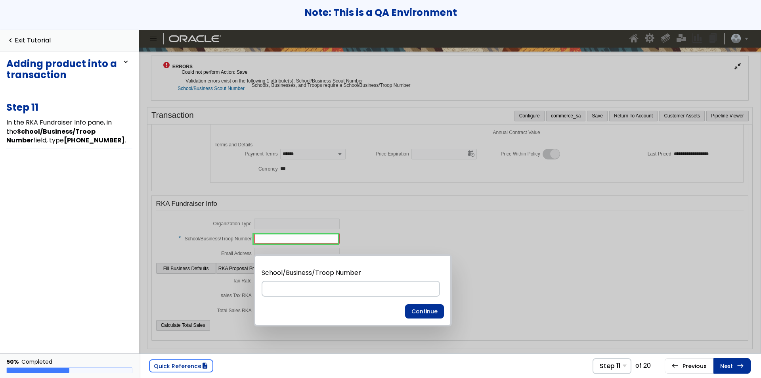
scroll to position [16, 0]
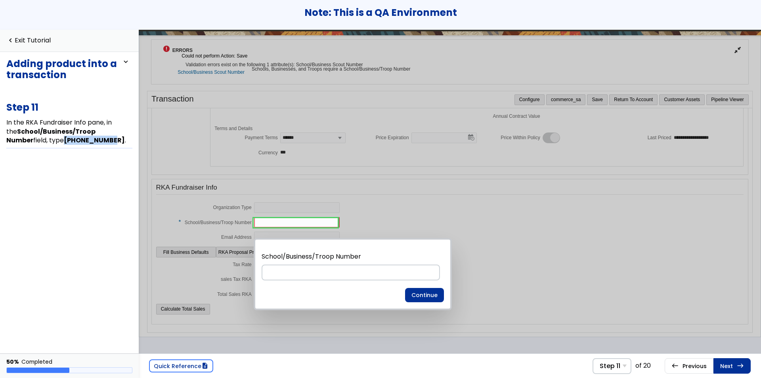
drag, startPoint x: 70, startPoint y: 139, endPoint x: 23, endPoint y: 140, distance: 46.8
click at [64, 140] on b "[PHONE_NUMBER]" at bounding box center [94, 139] width 61 height 9
copy b "[PHONE_NUMBER]"
click at [314, 273] on input at bounding box center [350, 272] width 178 height 16
paste input "**********"
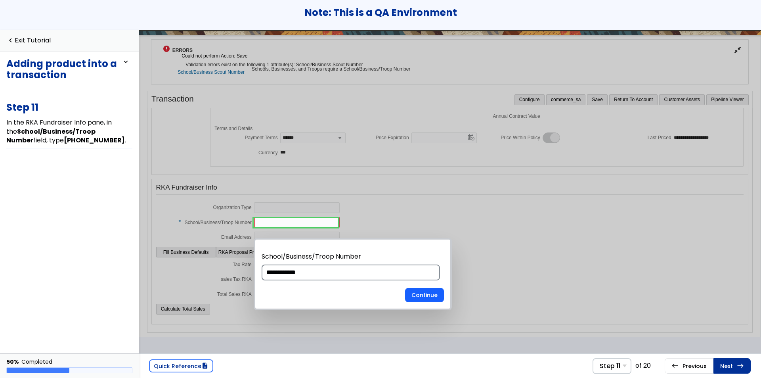
type input "**********"
click at [409, 297] on button "Continue" at bounding box center [424, 295] width 39 height 14
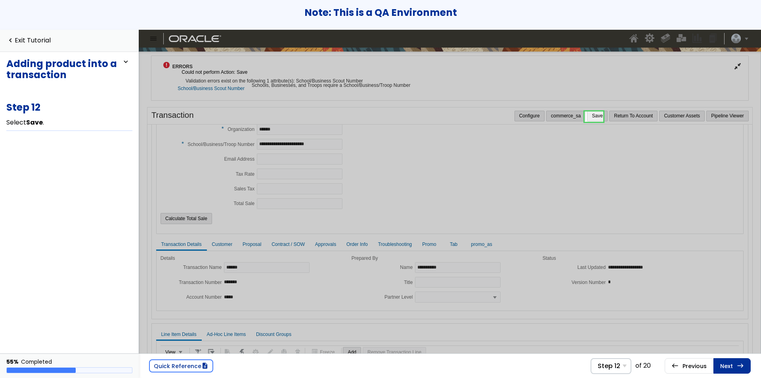
click at [598, 118] on link at bounding box center [593, 117] width 19 height 16
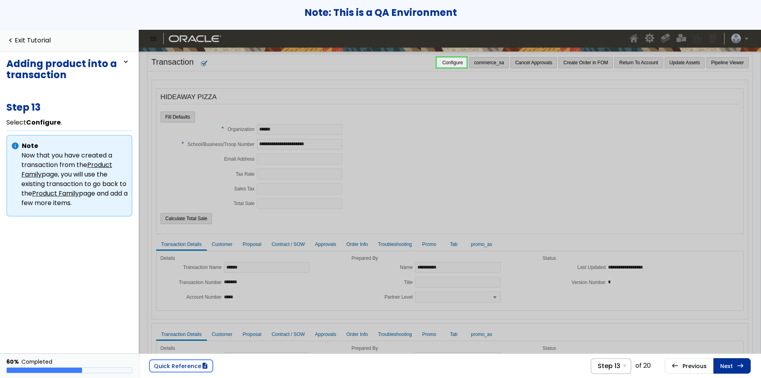
click at [442, 60] on link at bounding box center [452, 63] width 30 height 16
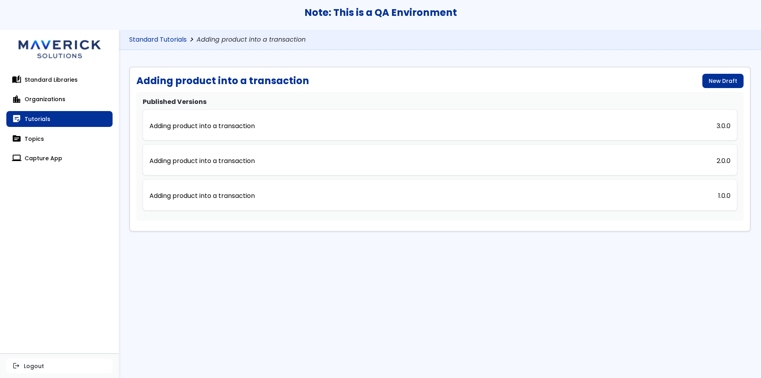
click at [179, 36] on link "Standard Tutorials" at bounding box center [157, 40] width 57 height 8
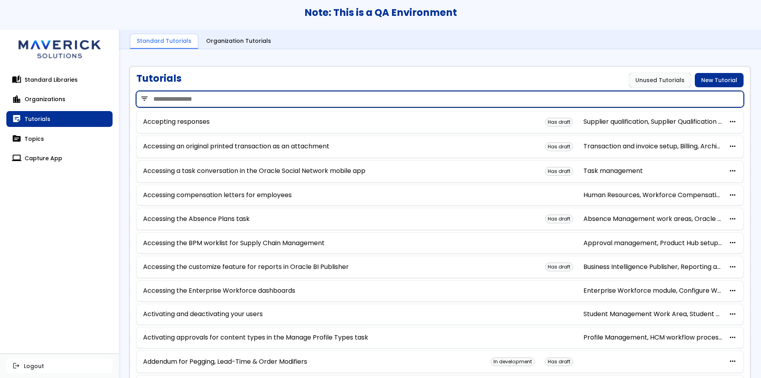
click at [236, 102] on input "search" at bounding box center [439, 99] width 607 height 16
type input "**********"
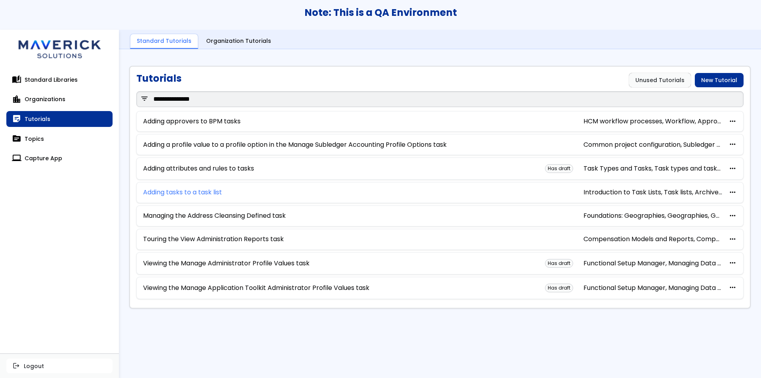
click at [210, 191] on link "Adding tasks to a task list" at bounding box center [182, 192] width 79 height 7
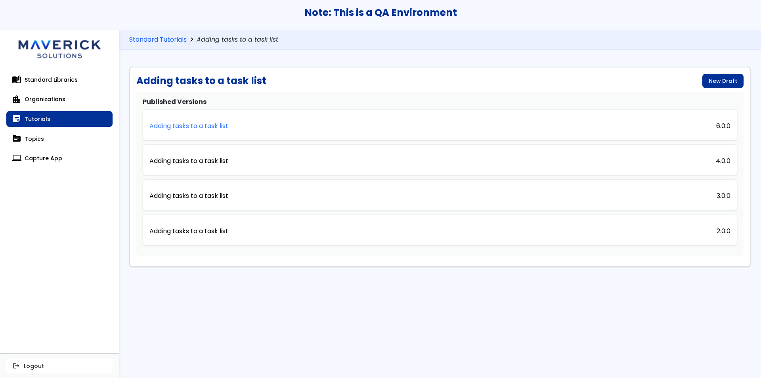
click at [210, 125] on p "Adding tasks to a task list" at bounding box center [188, 125] width 79 height 7
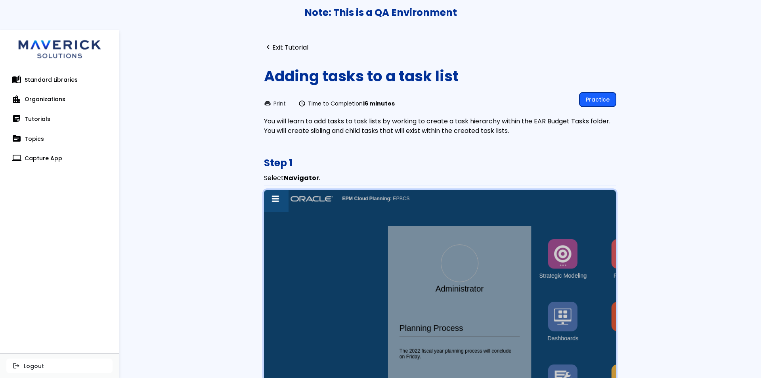
click at [589, 99] on link "Practice" at bounding box center [597, 99] width 36 height 14
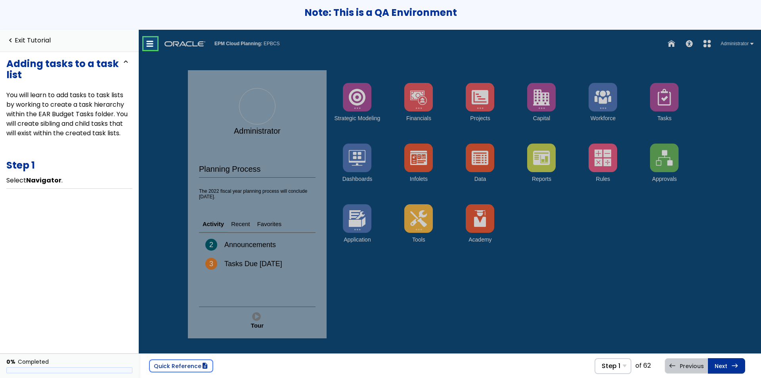
click at [154, 44] on link at bounding box center [151, 44] width 16 height 16
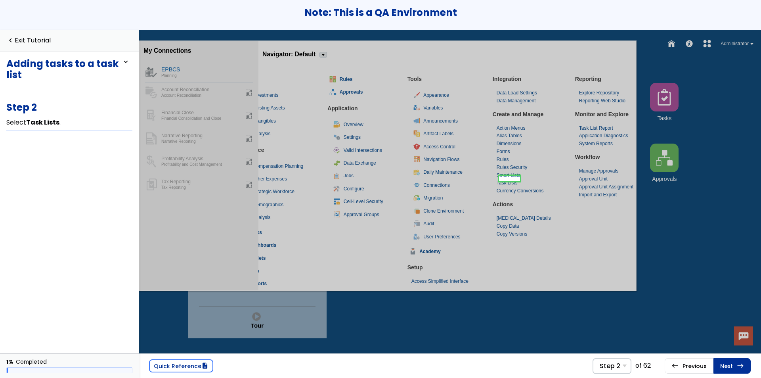
scroll to position [5, 107]
click at [505, 176] on link at bounding box center [506, 178] width 21 height 16
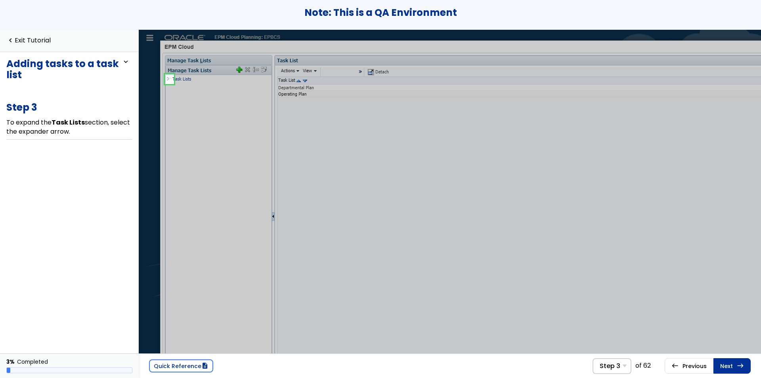
click at [170, 77] on link at bounding box center [170, 79] width 16 height 16
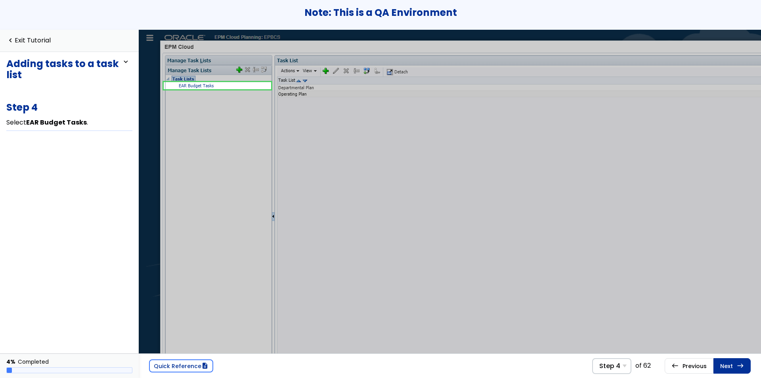
click at [187, 86] on link at bounding box center [217, 86] width 107 height 16
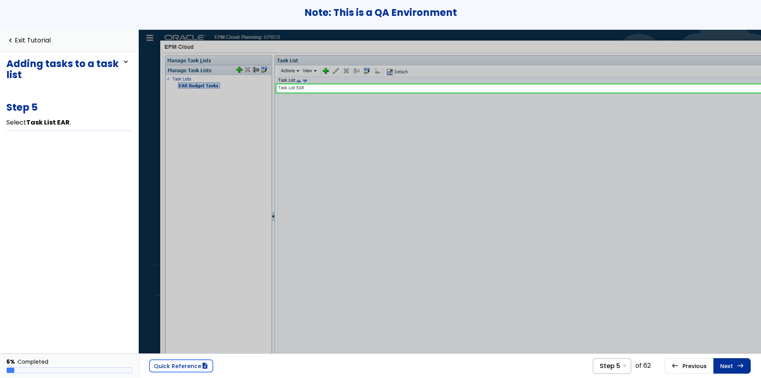
click at [310, 87] on link at bounding box center [533, 88] width 512 height 16
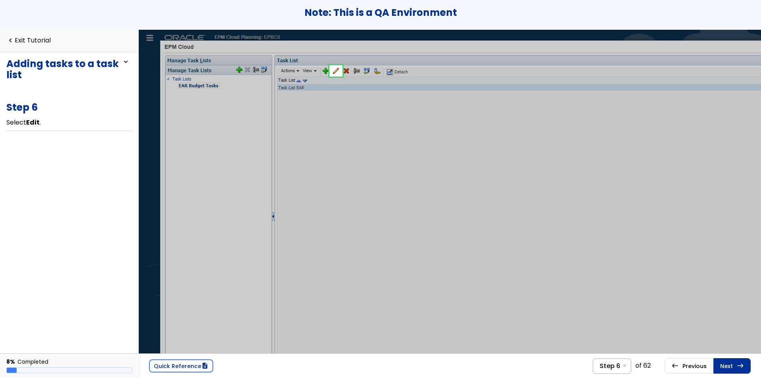
click at [336, 71] on link at bounding box center [336, 71] width 16 height 16
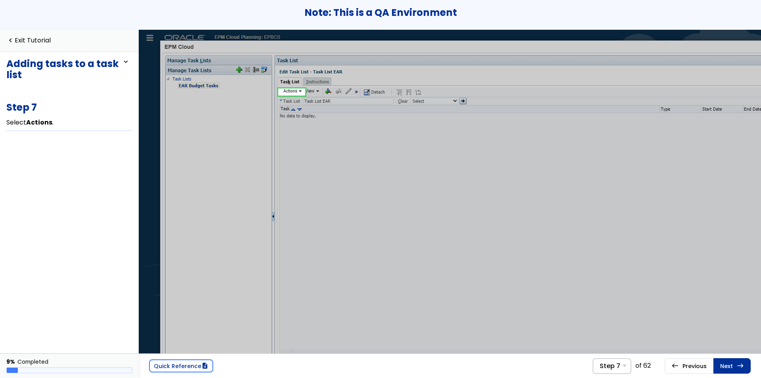
click at [292, 88] on link at bounding box center [291, 92] width 27 height 16
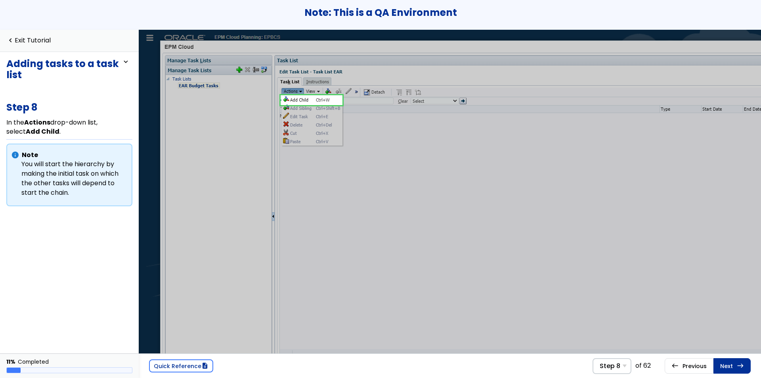
click at [318, 102] on link at bounding box center [311, 100] width 62 height 16
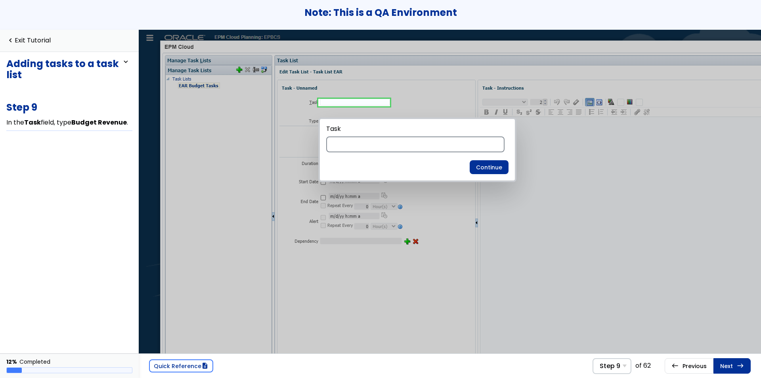
click at [350, 147] on input at bounding box center [415, 144] width 178 height 16
type input "**********"
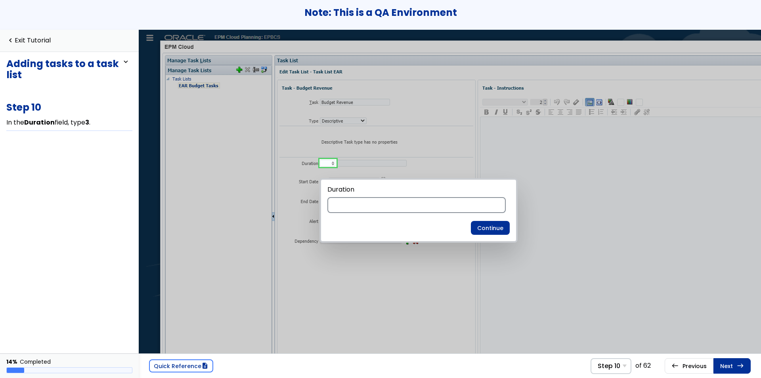
click at [372, 208] on input at bounding box center [416, 205] width 178 height 16
type input "*"
click at [482, 230] on button "Continue" at bounding box center [490, 228] width 39 height 14
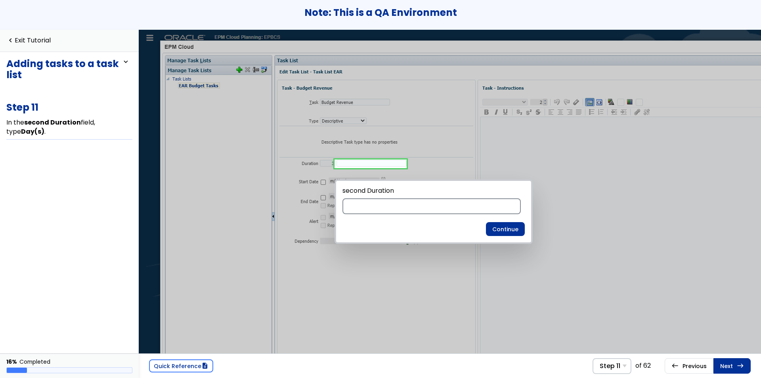
click at [403, 202] on input at bounding box center [431, 206] width 178 height 16
type input "******"
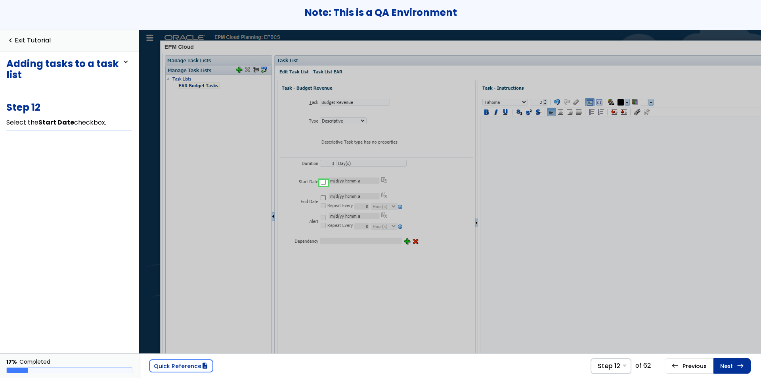
click at [323, 183] on link at bounding box center [324, 183] width 16 height 16
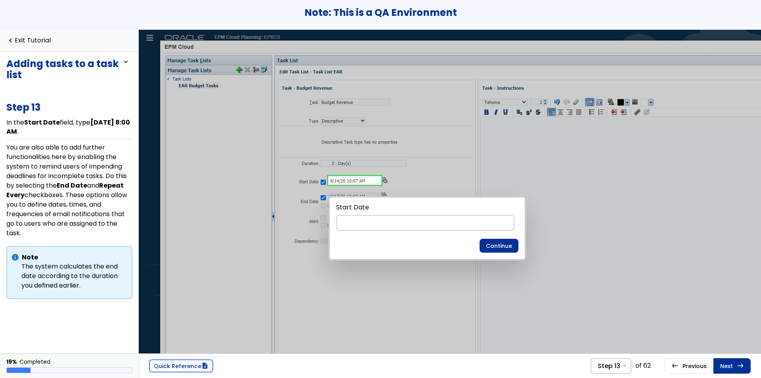
drag, startPoint x: 93, startPoint y: 123, endPoint x: 17, endPoint y: 132, distance: 76.3
click at [17, 132] on span "In the Start Date field, type [DATE] 8:00 AM ." at bounding box center [68, 127] width 124 height 18
copy b "[DATE] 8:00 AM"
click at [383, 220] on input at bounding box center [425, 223] width 178 height 16
paste input "**********"
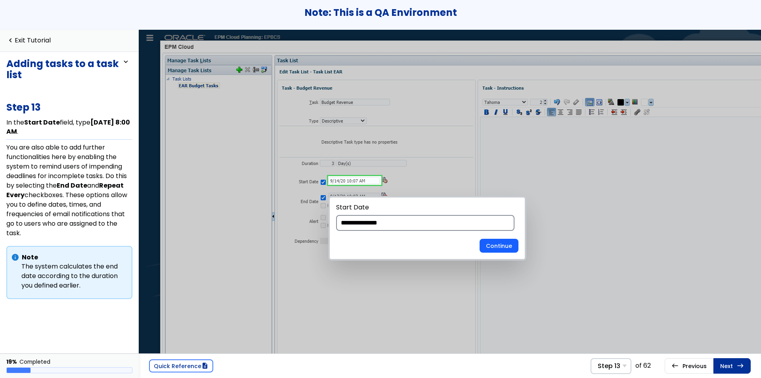
type input "**********"
click at [495, 245] on button "Continue" at bounding box center [498, 245] width 39 height 14
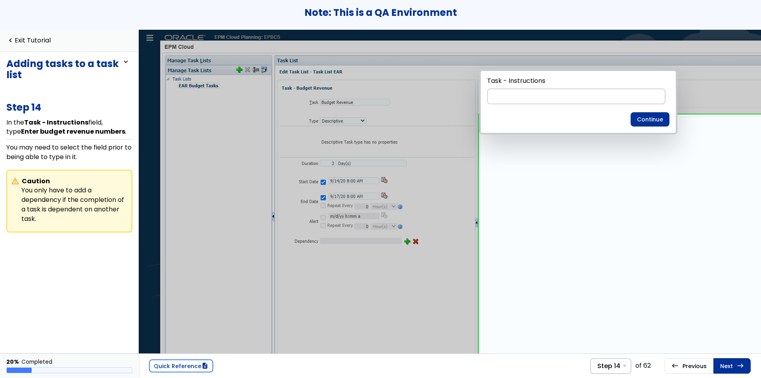
scroll to position [0, 29]
